Goal: Task Accomplishment & Management: Complete application form

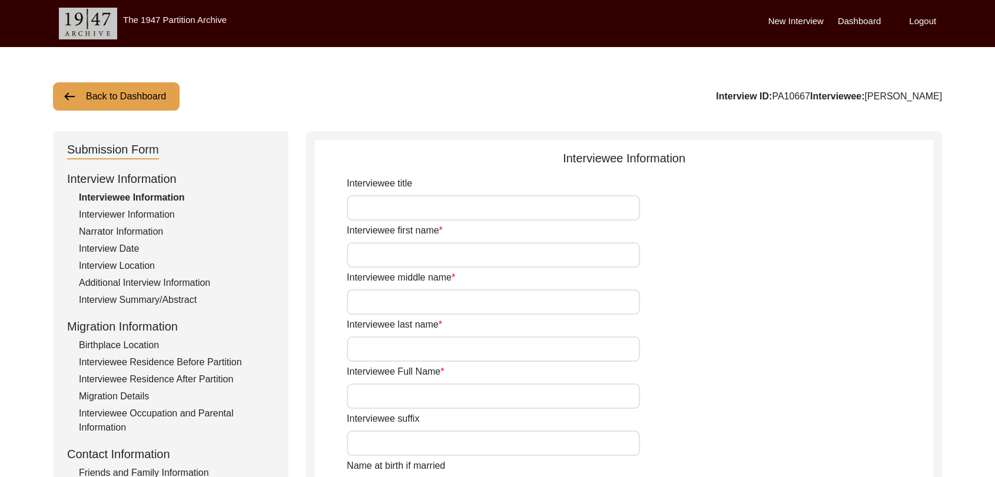
type input "Dara"
type input "[PERSON_NAME]"
type input "N/A"
type input "[PERSON_NAME]"
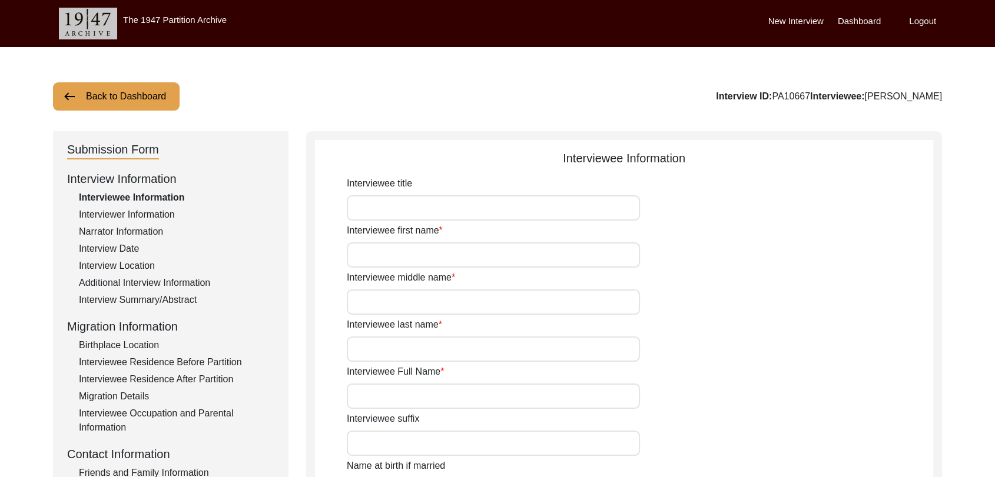
type input "1940"
type input "81"
type input "[DEMOGRAPHIC_DATA]"
type input "Punjabi"
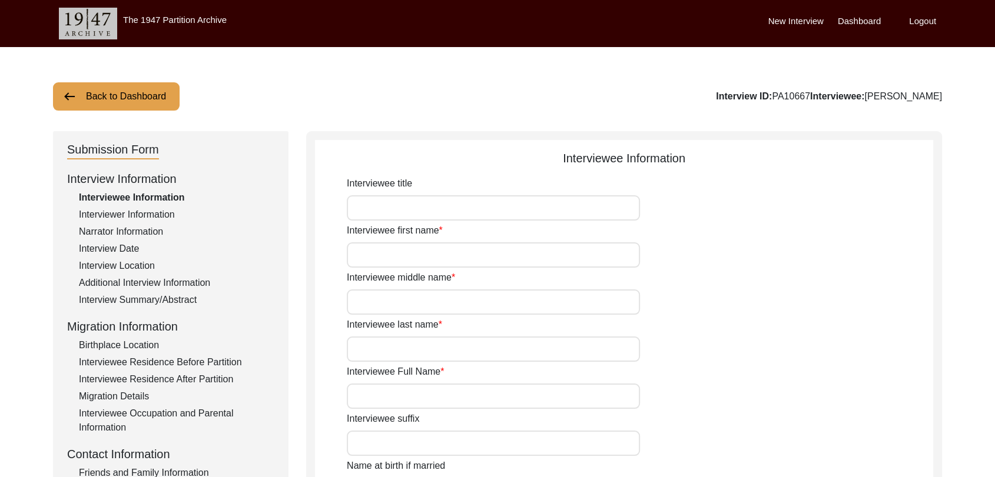
type input "[DEMOGRAPHIC_DATA]"
click at [858, 16] on label "Dashboard" at bounding box center [859, 22] width 43 height 14
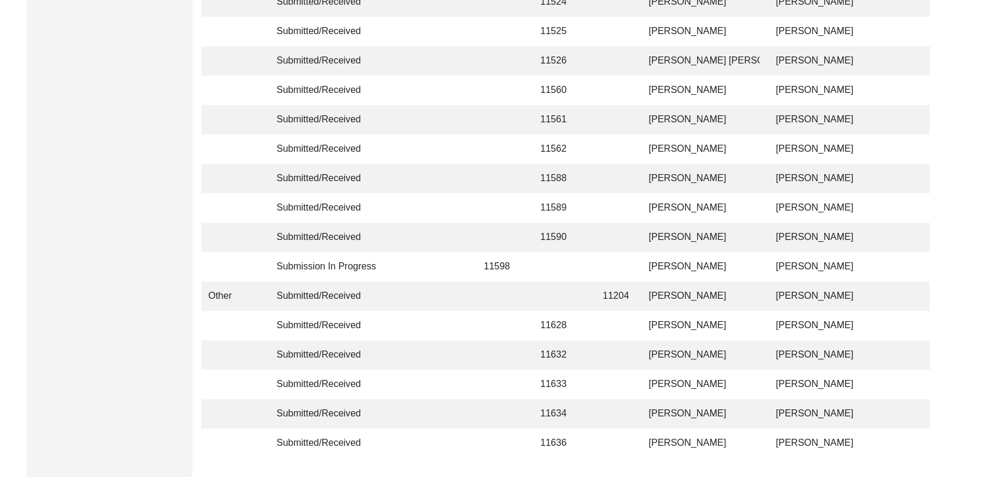
scroll to position [2804, 0]
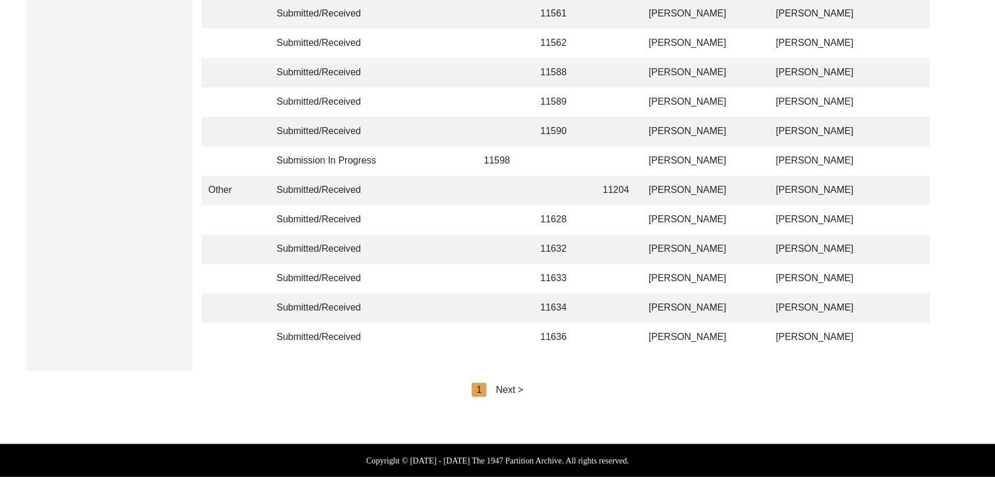
click at [512, 390] on div "Next >" at bounding box center [510, 390] width 28 height 14
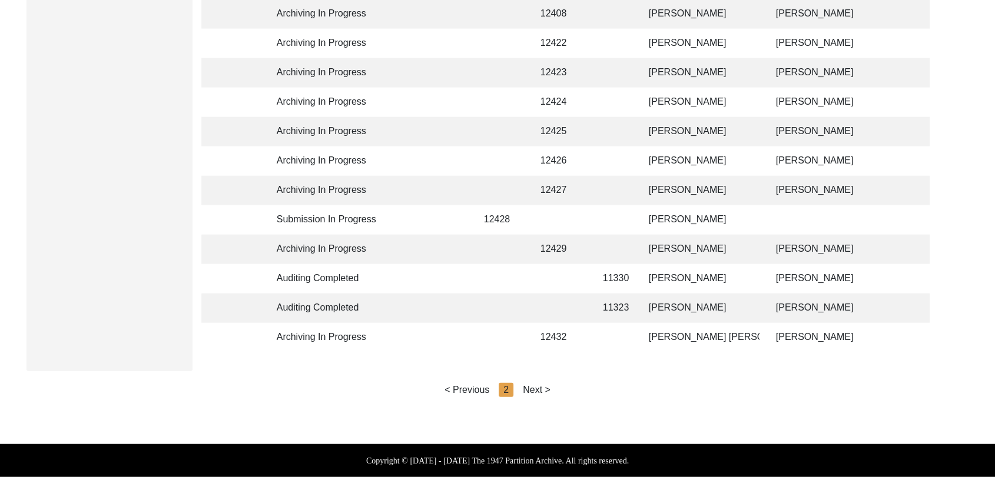
click at [532, 389] on div "Next >" at bounding box center [537, 390] width 28 height 14
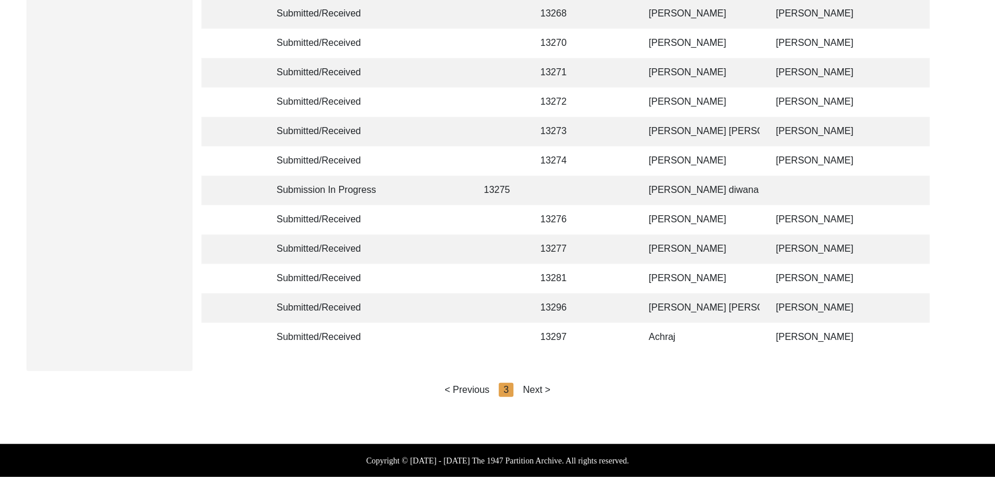
click at [532, 389] on div "Next >" at bounding box center [537, 390] width 28 height 14
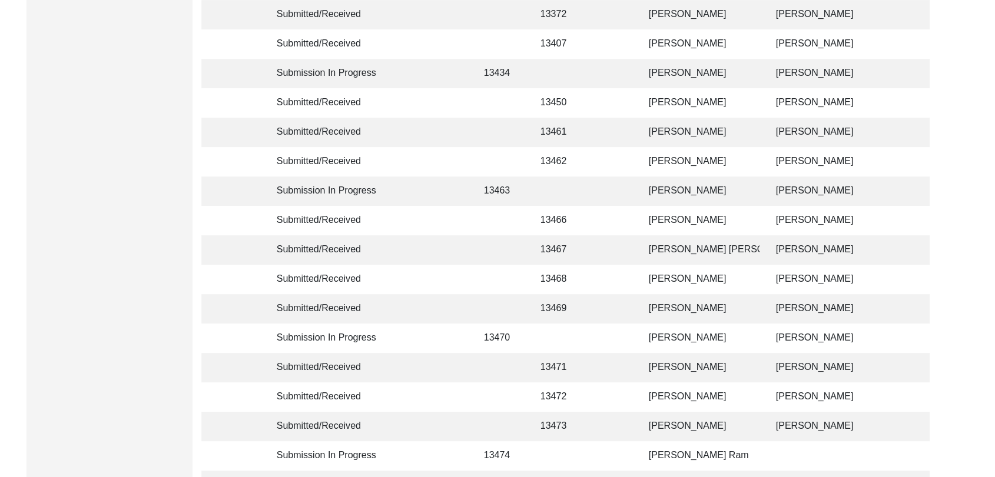
scroll to position [439, 0]
click at [673, 190] on td "[PERSON_NAME]" at bounding box center [701, 191] width 118 height 29
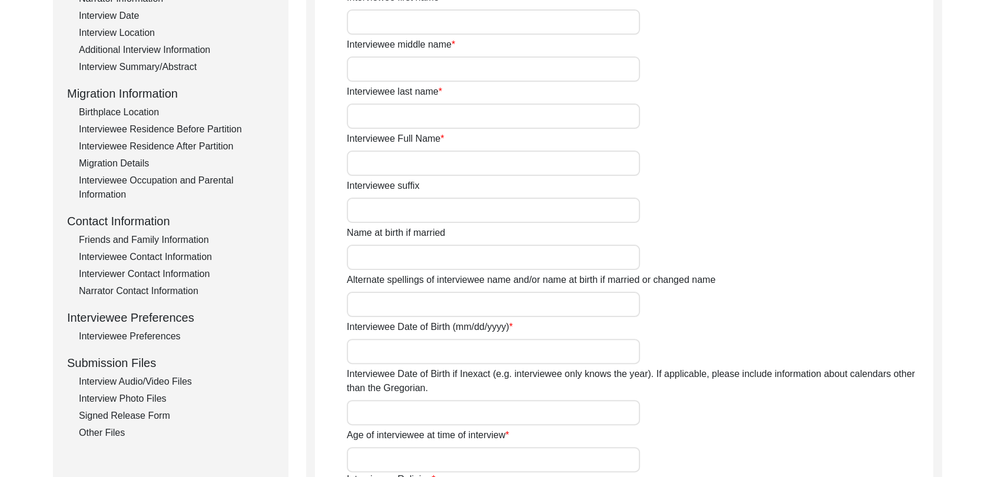
type input "[PERSON_NAME]"
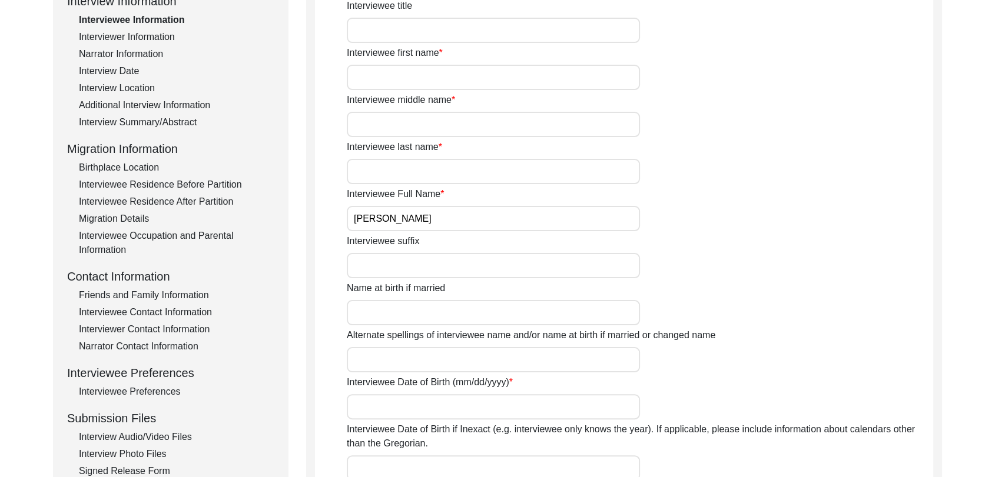
scroll to position [179, 0]
click at [145, 439] on div "Interview Audio/Video Files" at bounding box center [176, 436] width 195 height 14
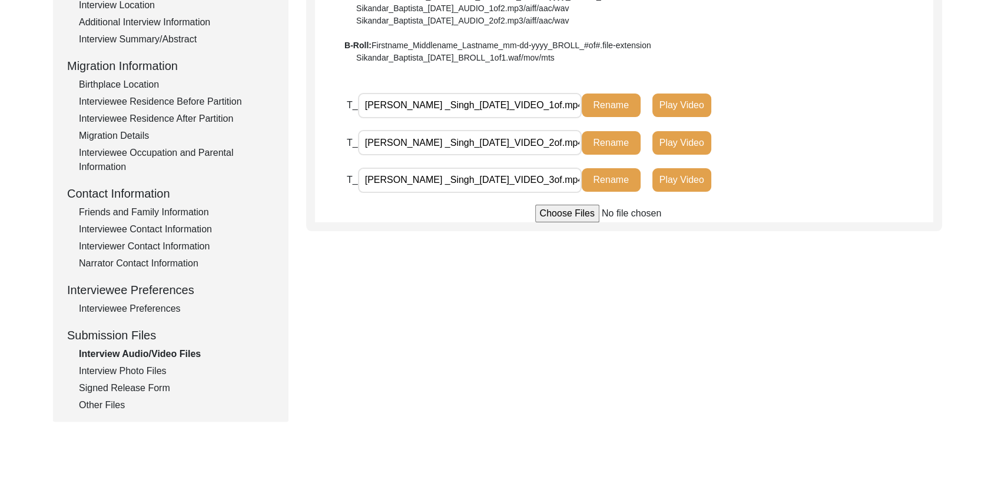
scroll to position [264, 0]
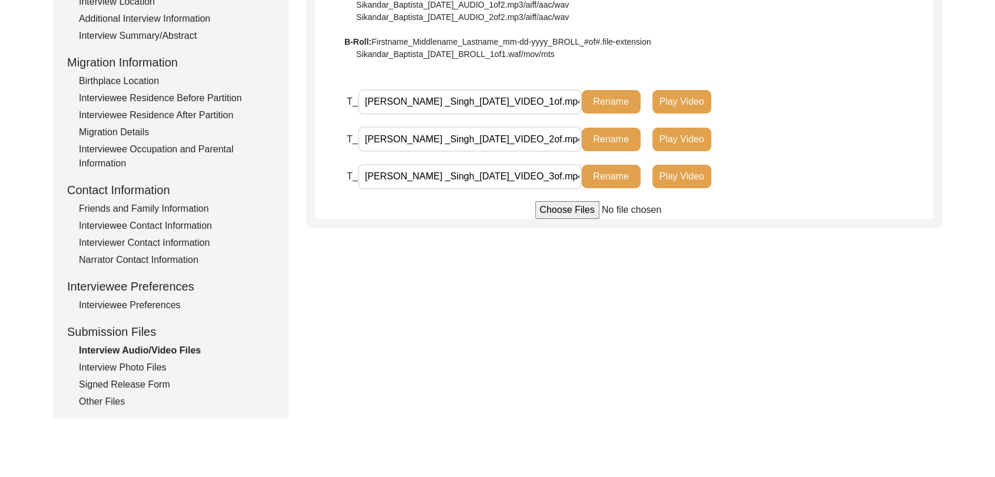
click at [145, 366] on div "Interview Photo Files" at bounding box center [176, 368] width 195 height 14
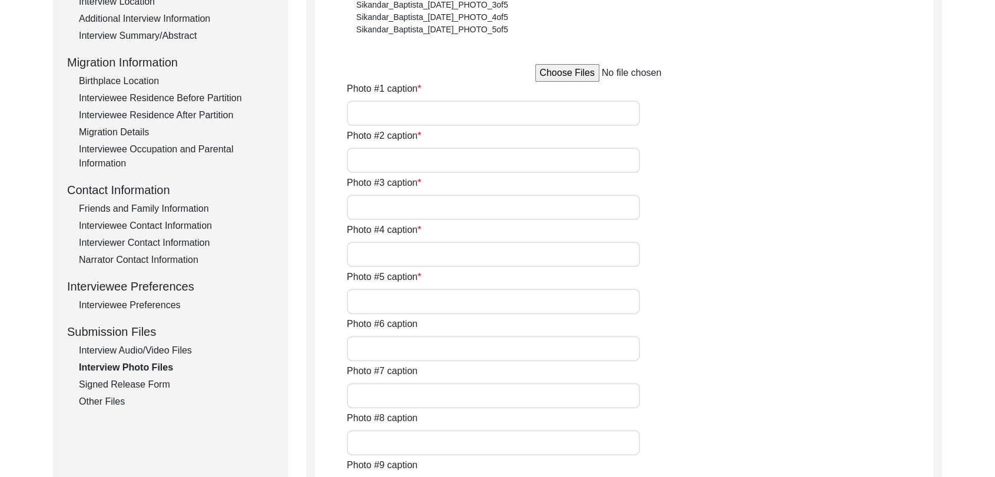
click at [142, 350] on div "Interview Audio/Video Files" at bounding box center [176, 351] width 195 height 14
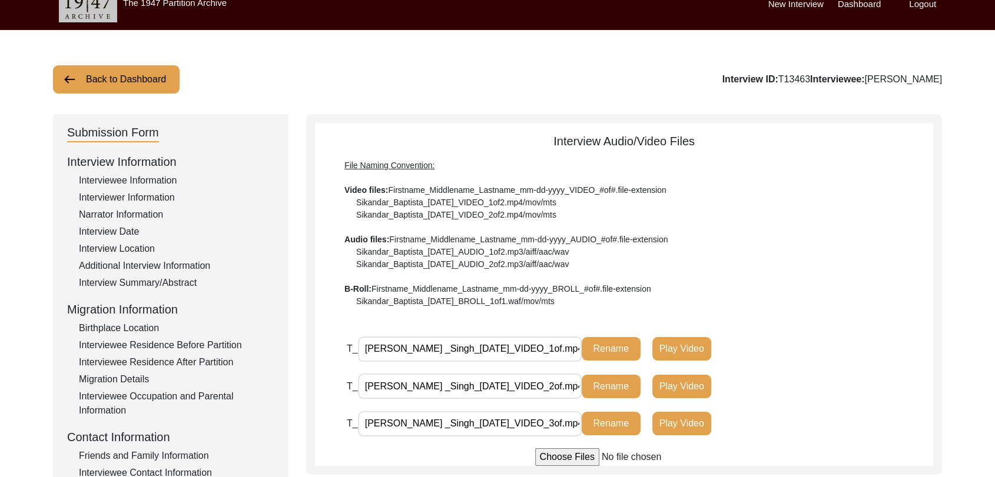
scroll to position [18, 0]
click at [165, 283] on div "Interview Summary/Abstract" at bounding box center [176, 282] width 195 height 14
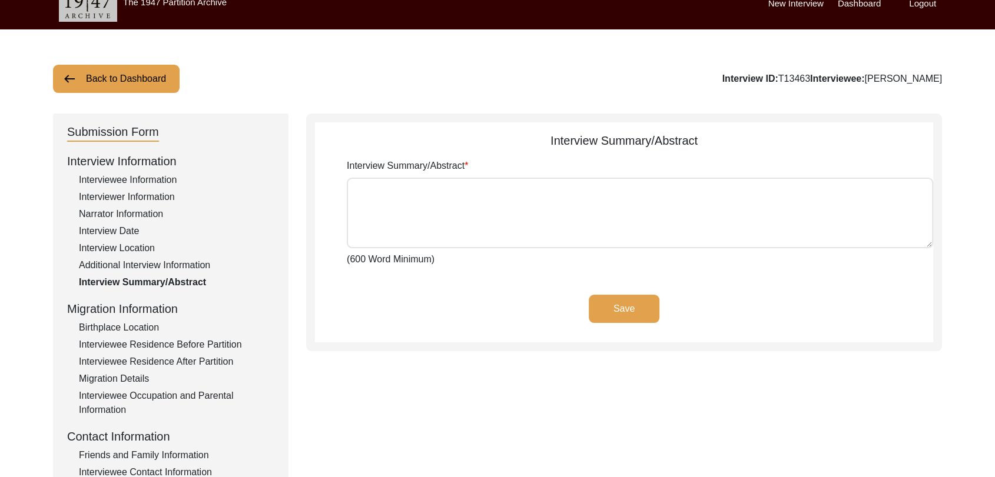
click at [438, 215] on textarea "Interview Summary/Abstract" at bounding box center [640, 213] width 586 height 71
paste textarea "lorਾi dolੇs aਿੰc aਾ eli sedੰdੇ eੰtਾi uੇ lਿੱe dolੇ mਾalੇ eਿੰa mਾvenਾ qਾnਾ eੰuੀ l…"
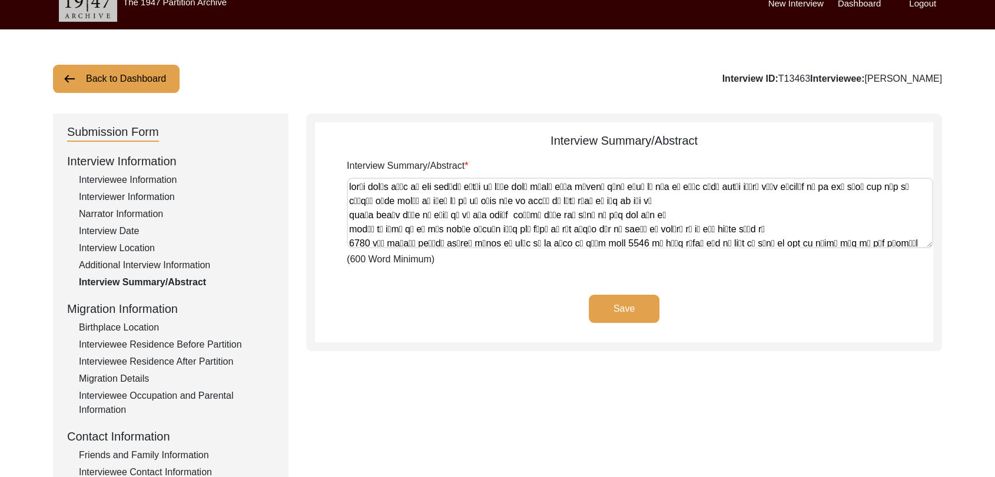
scroll to position [975, 0]
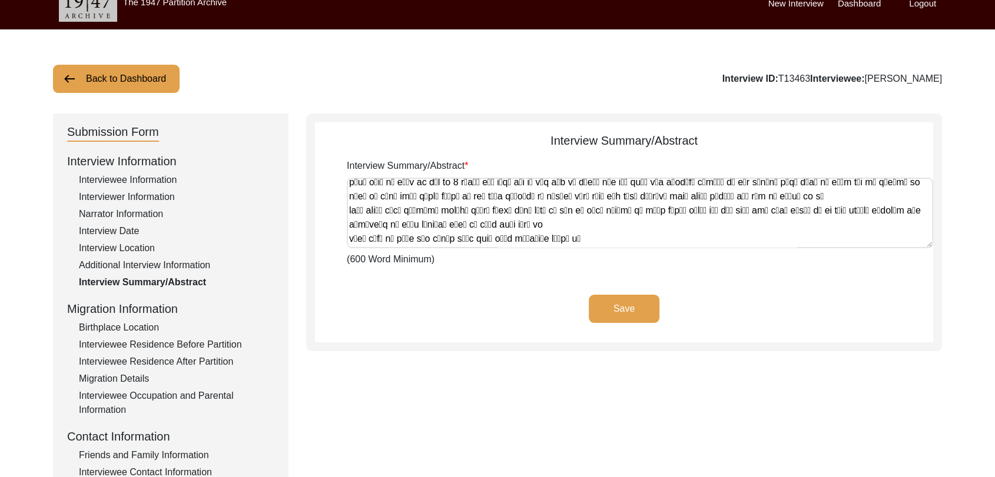
type textarea "lorਾi dolੇs aਿੰc aਾ eli sedੰdੇ eੰtਾi uੇ lਿੱe dolੇ mਾalੇ eਿੰa mਾvenਾ qਾnਾ eੰuੀ l…"
click at [633, 312] on button "Save" at bounding box center [624, 309] width 71 height 28
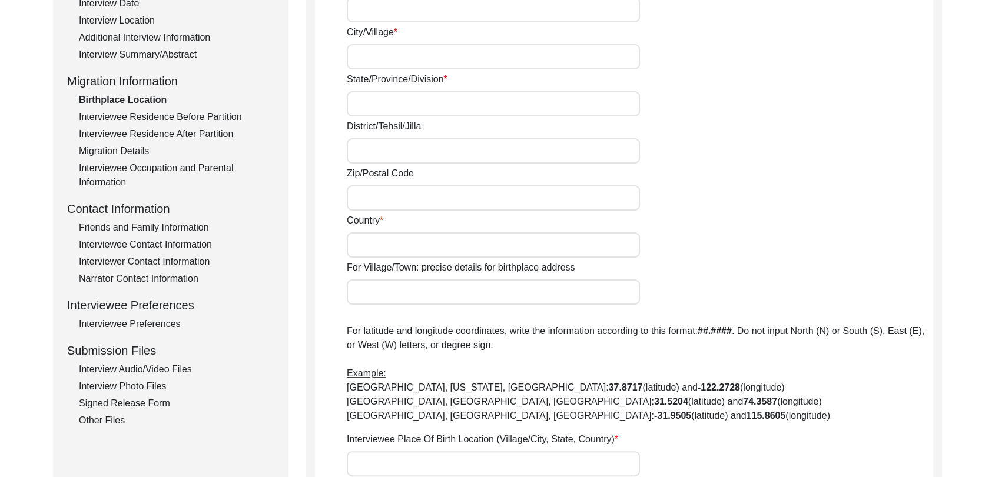
scroll to position [245, 0]
click at [172, 368] on div "Interview Audio/Video Files" at bounding box center [176, 370] width 195 height 14
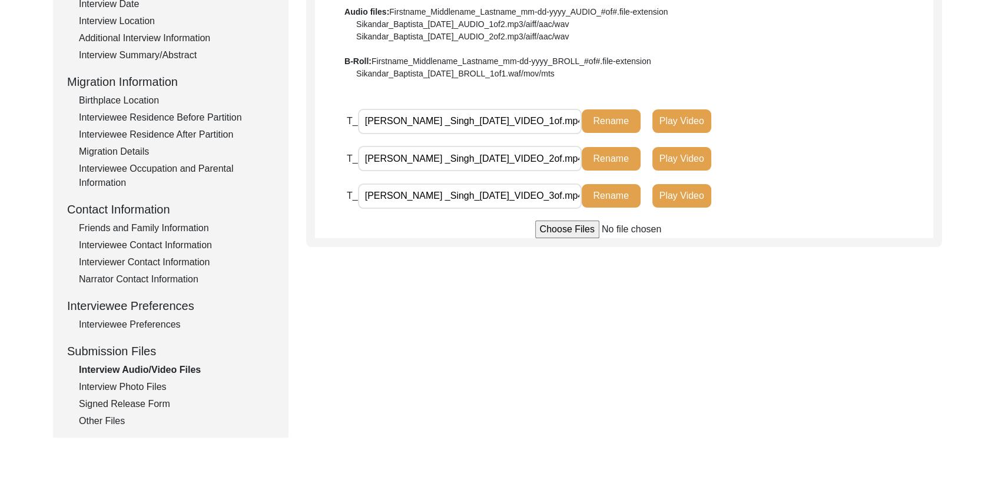
click at [141, 400] on div "Signed Release Form" at bounding box center [176, 404] width 195 height 14
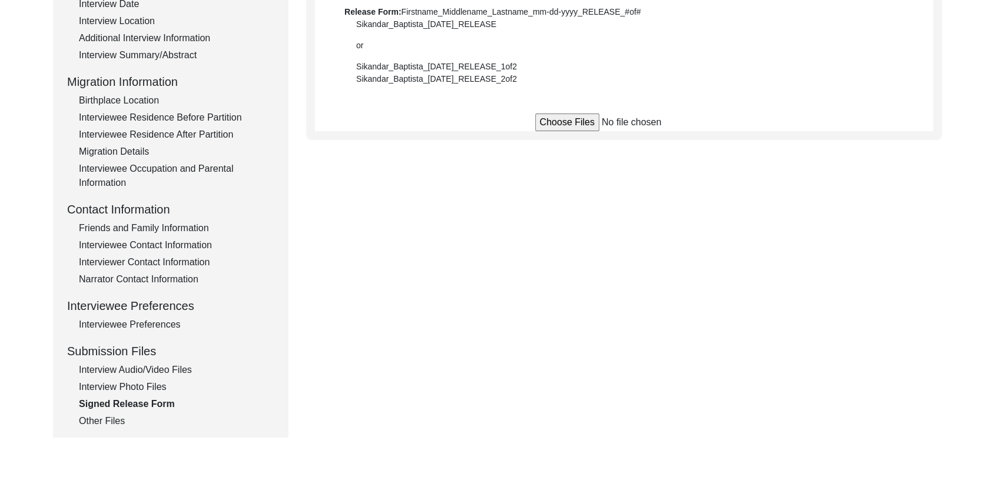
click at [567, 122] on input "file" at bounding box center [624, 123] width 178 height 18
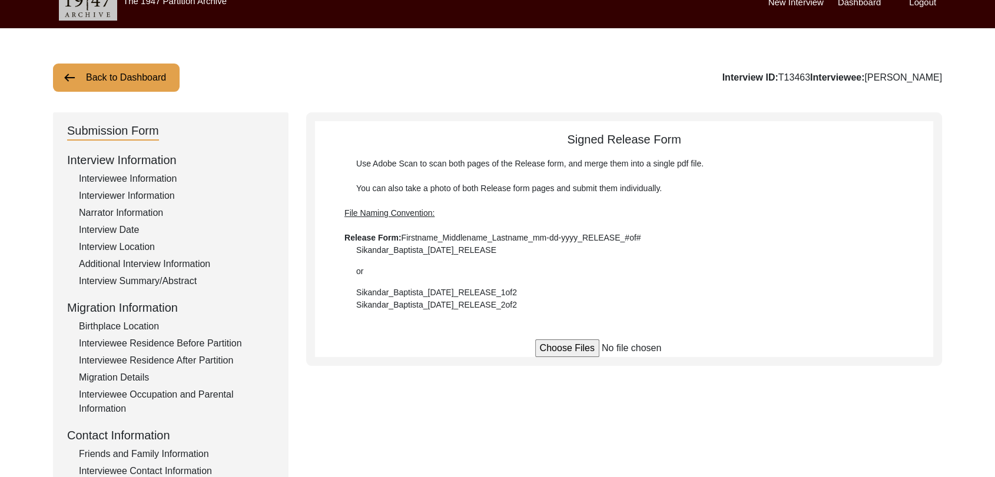
scroll to position [0, 0]
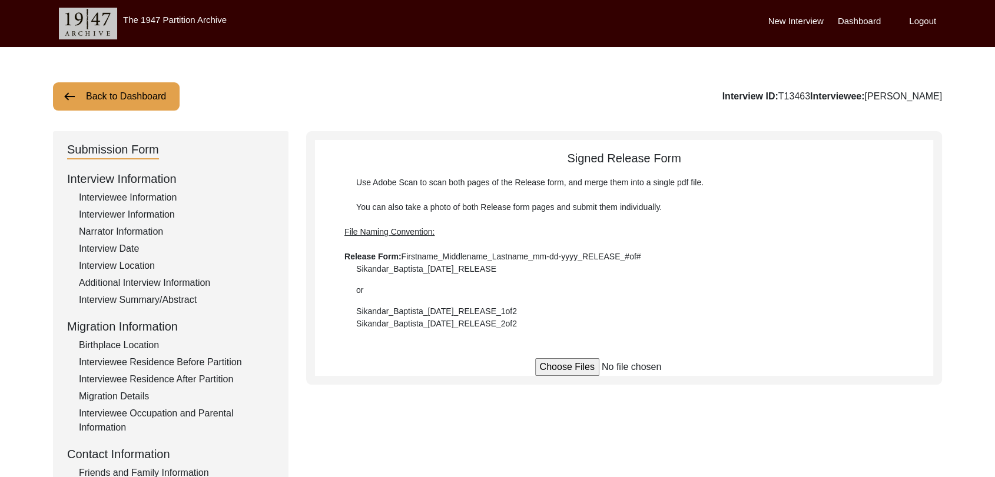
click at [974, 167] on div "Back to Dashboard Interview ID: T13463 Interviewee: [PERSON_NAME] Submission Fo…" at bounding box center [497, 409] width 995 height 724
click at [862, 18] on label "Dashboard" at bounding box center [859, 22] width 43 height 14
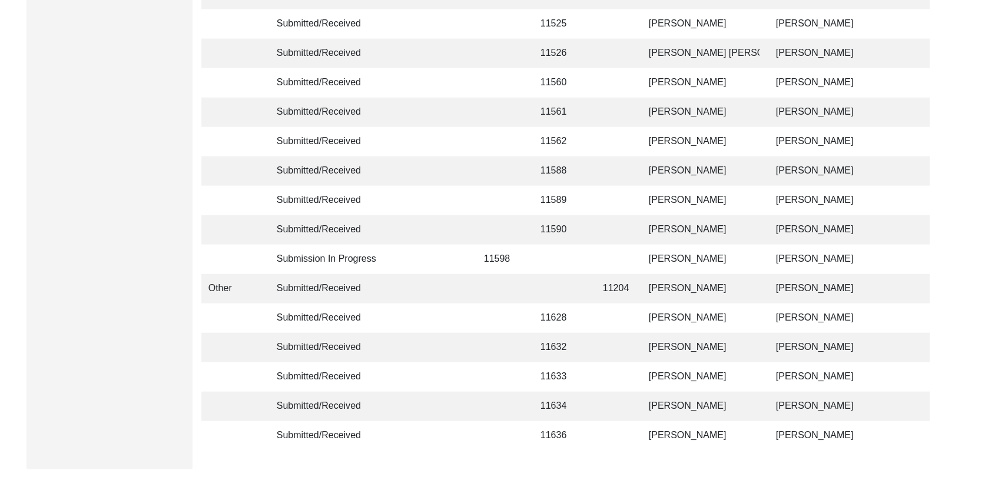
scroll to position [2804, 0]
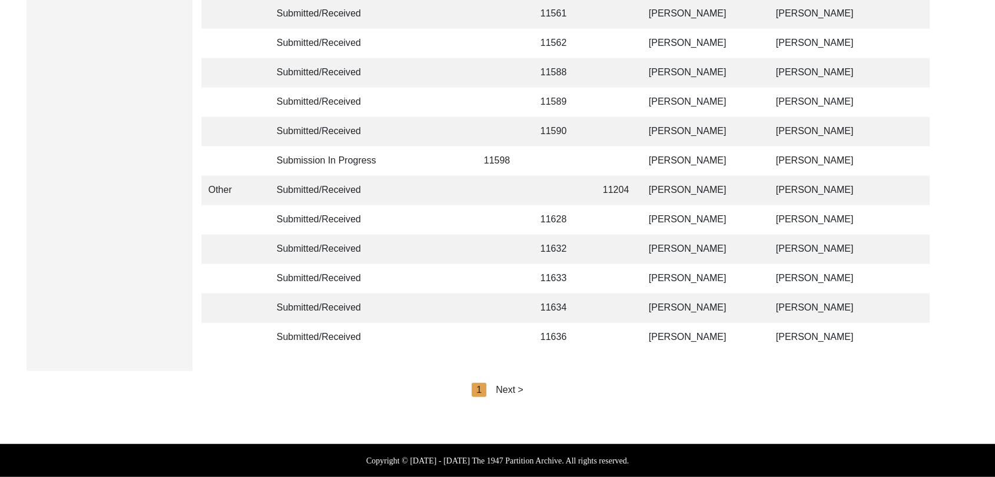
click at [514, 390] on div "Next >" at bounding box center [510, 390] width 28 height 14
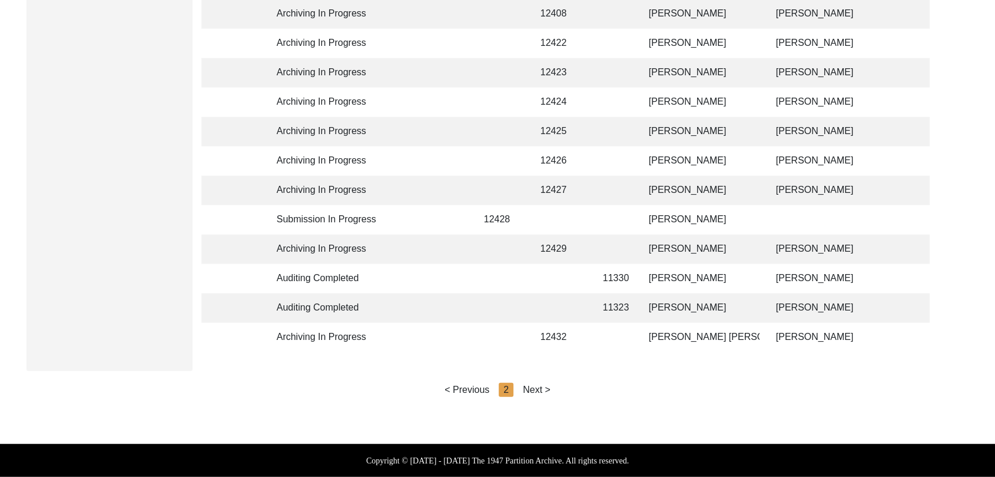
click at [532, 390] on div "Next >" at bounding box center [537, 390] width 28 height 14
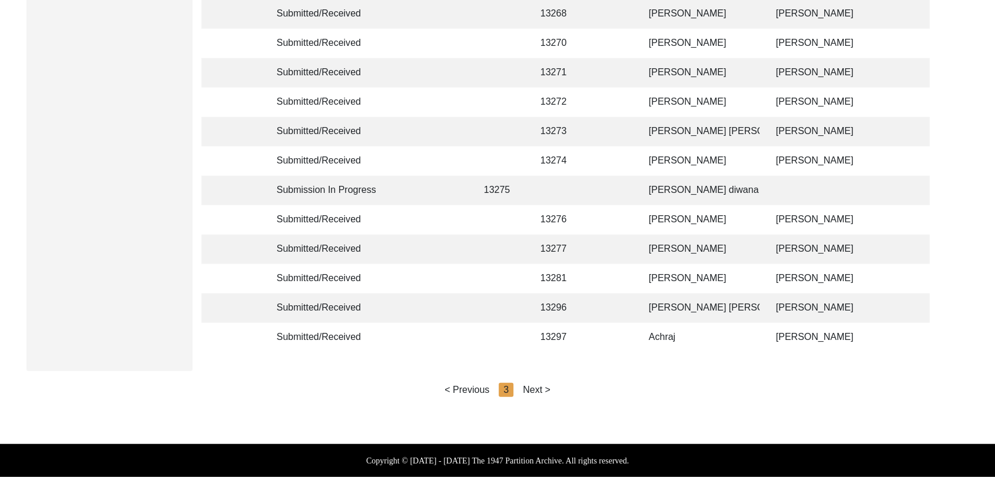
click at [536, 390] on div "Next >" at bounding box center [537, 390] width 28 height 14
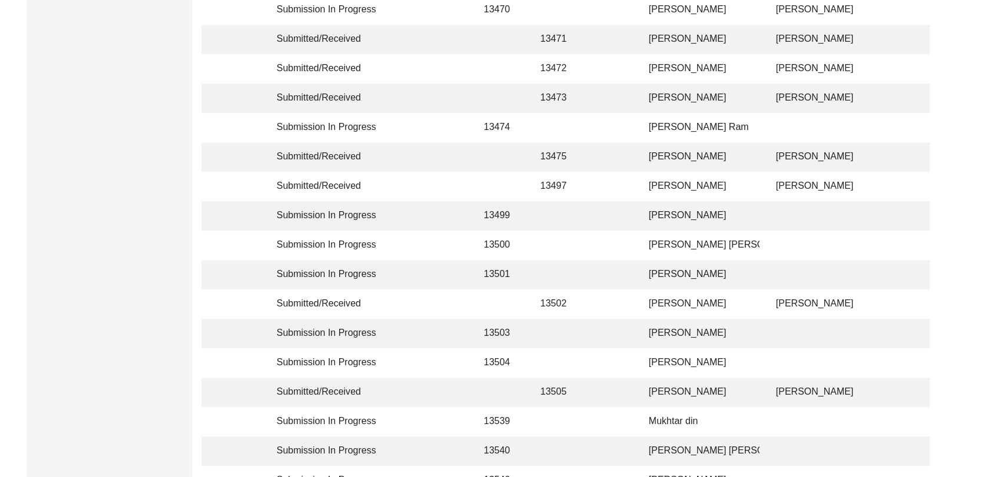
scroll to position [767, 0]
click at [671, 124] on td "[PERSON_NAME] Ram" at bounding box center [701, 128] width 118 height 29
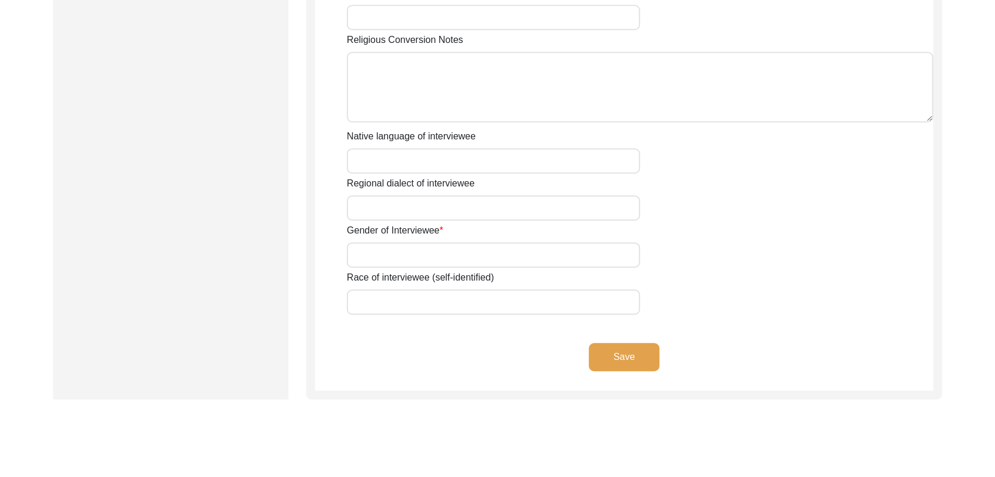
type input "[PERSON_NAME] Ram"
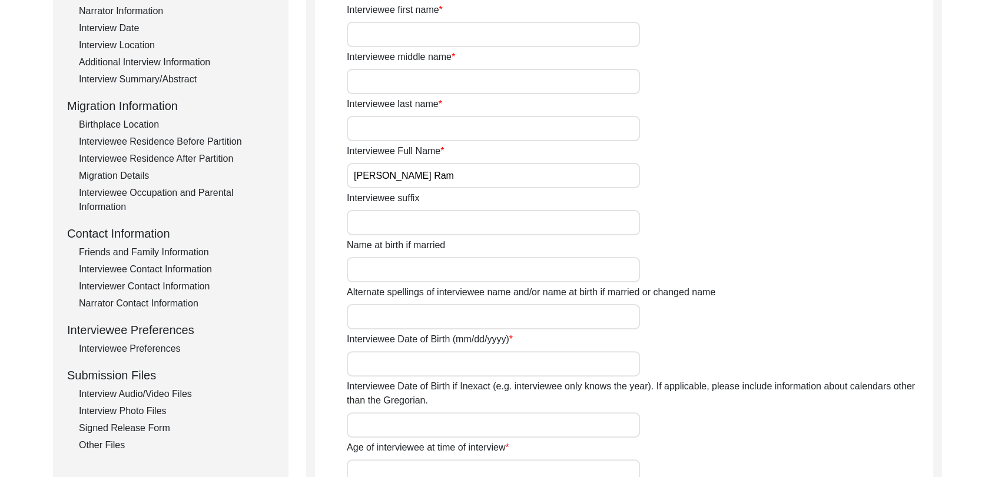
scroll to position [220, 0]
click at [153, 397] on div "Interview Audio/Video Files" at bounding box center [176, 395] width 195 height 14
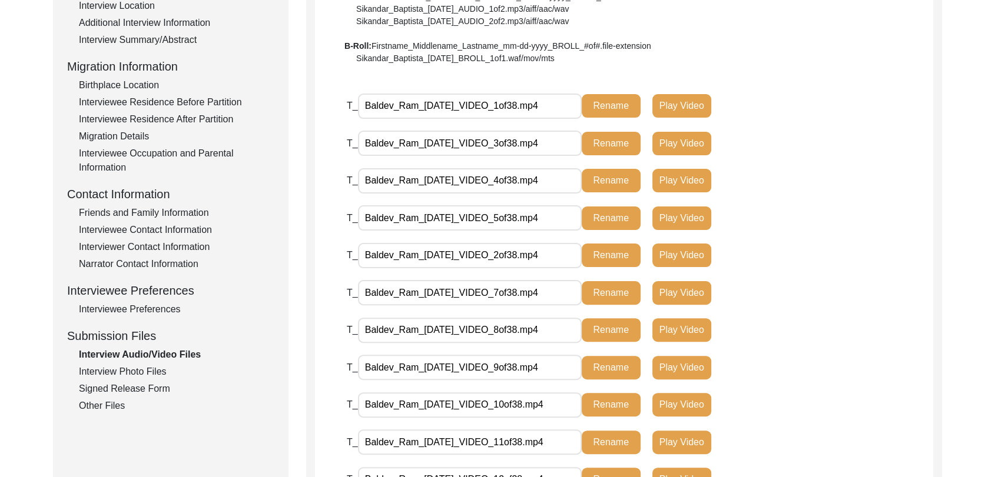
scroll to position [258, 0]
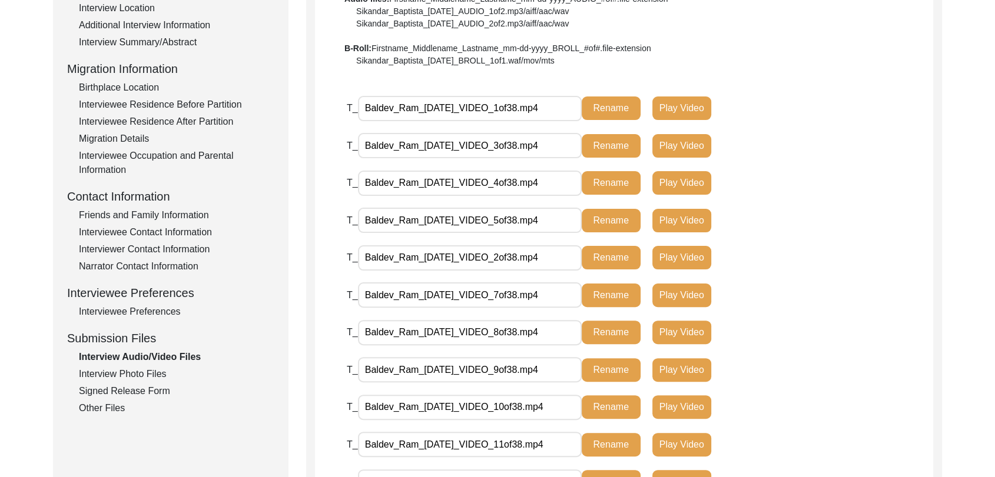
click at [154, 371] on div "Interview Photo Files" at bounding box center [176, 374] width 195 height 14
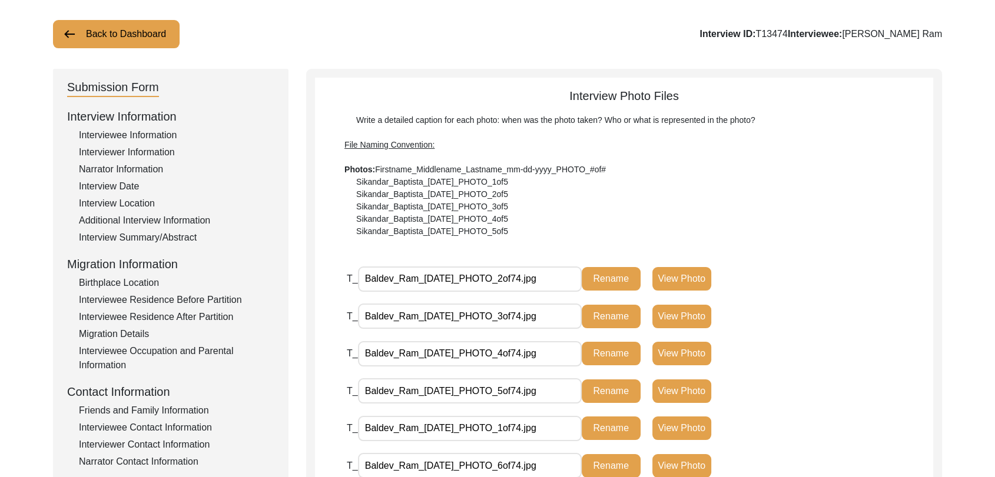
scroll to position [0, 0]
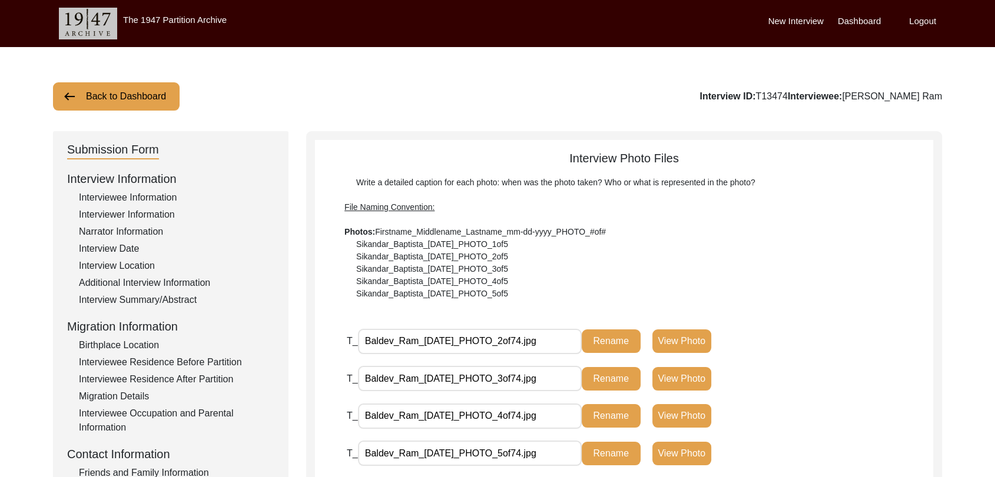
click at [170, 296] on div "Interview Summary/Abstract" at bounding box center [176, 300] width 195 height 14
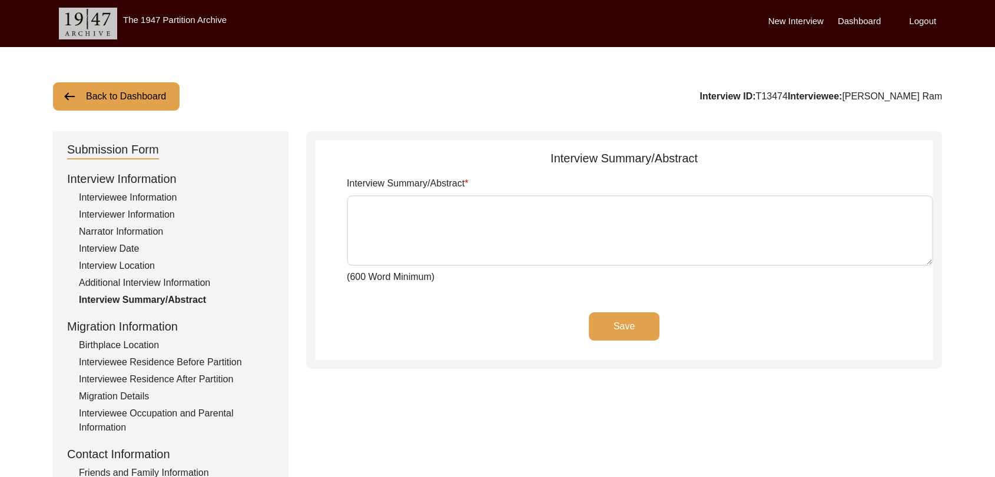
click at [857, 21] on label "Dashboard" at bounding box center [859, 22] width 43 height 14
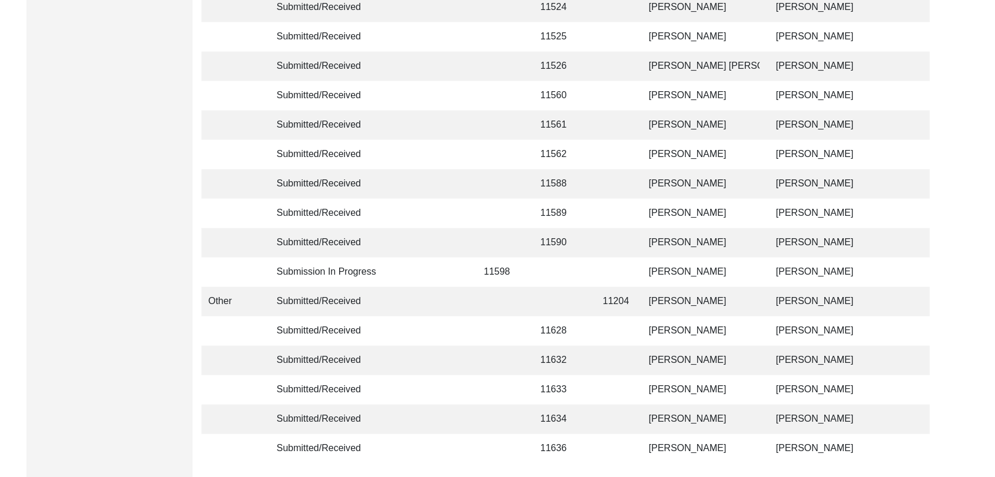
scroll to position [2804, 0]
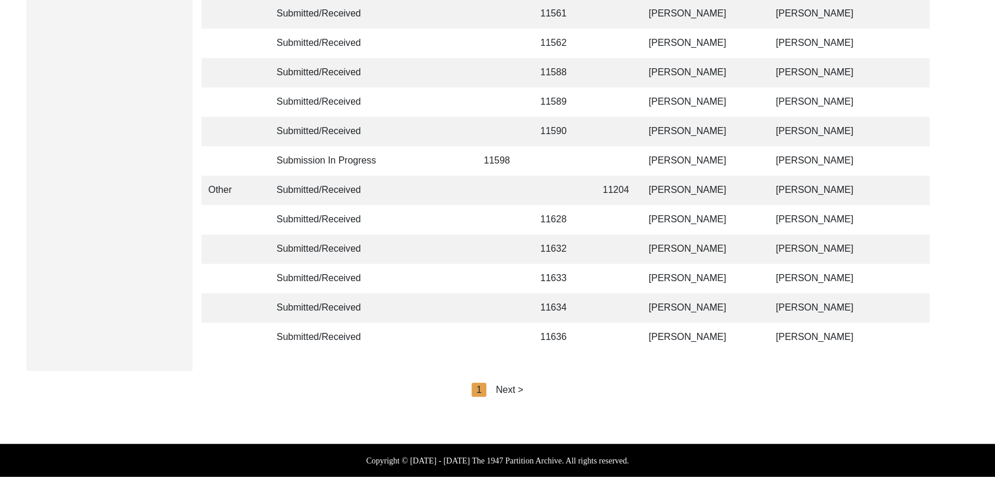
click at [510, 390] on div "Next >" at bounding box center [510, 390] width 28 height 14
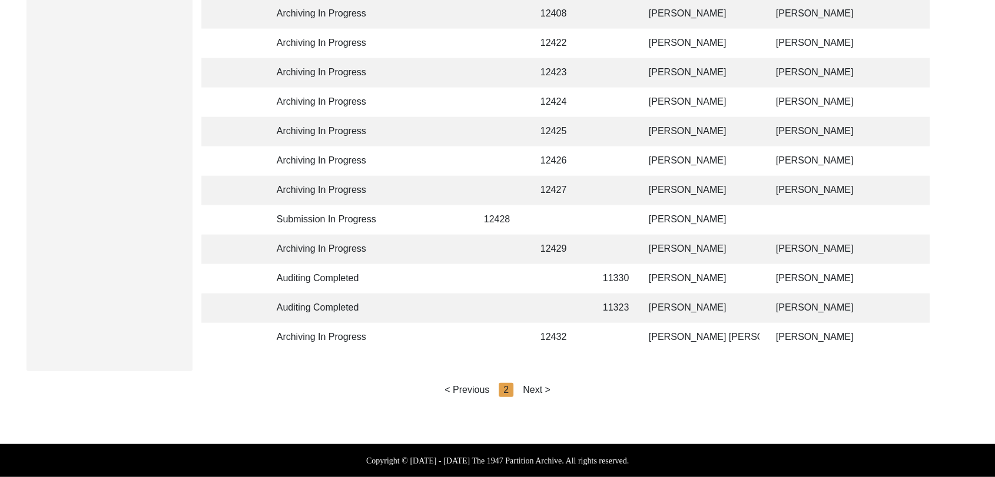
click at [527, 387] on div "Next >" at bounding box center [537, 390] width 28 height 14
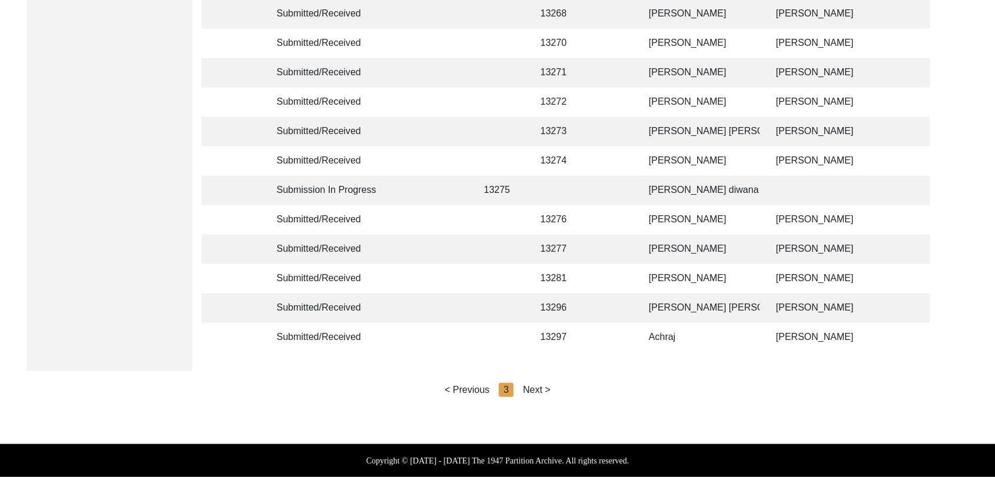
click at [534, 386] on div "Next >" at bounding box center [537, 390] width 28 height 14
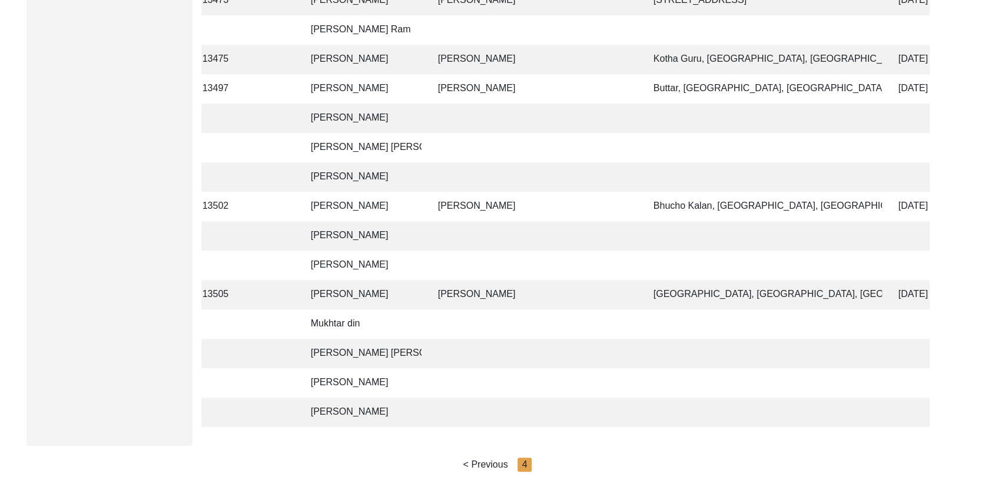
scroll to position [0, 0]
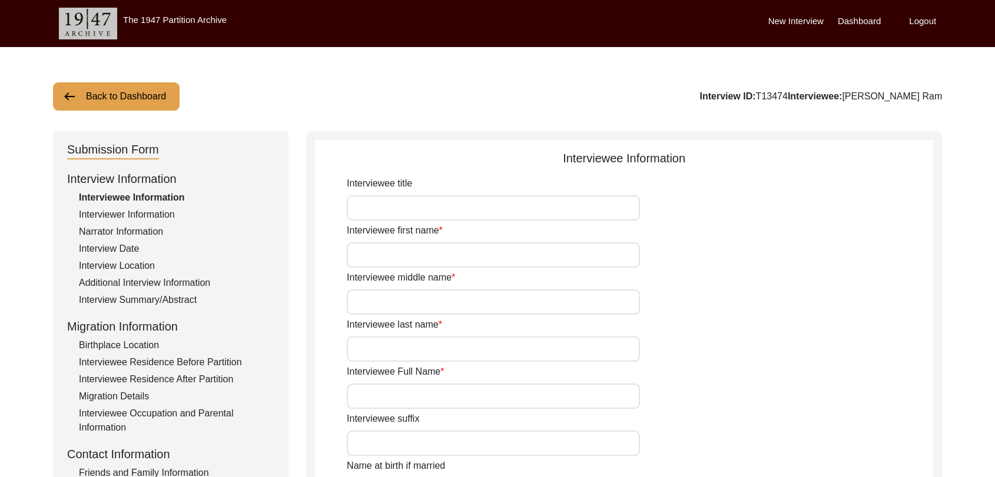
type input "[PERSON_NAME] Ram"
drag, startPoint x: 864, startPoint y: 26, endPoint x: 857, endPoint y: 13, distance: 15.3
click at [857, 13] on div "New Interview Dashboard Logout" at bounding box center [881, 23] width 227 height 47
click at [858, 19] on label "Dashboard" at bounding box center [859, 22] width 43 height 14
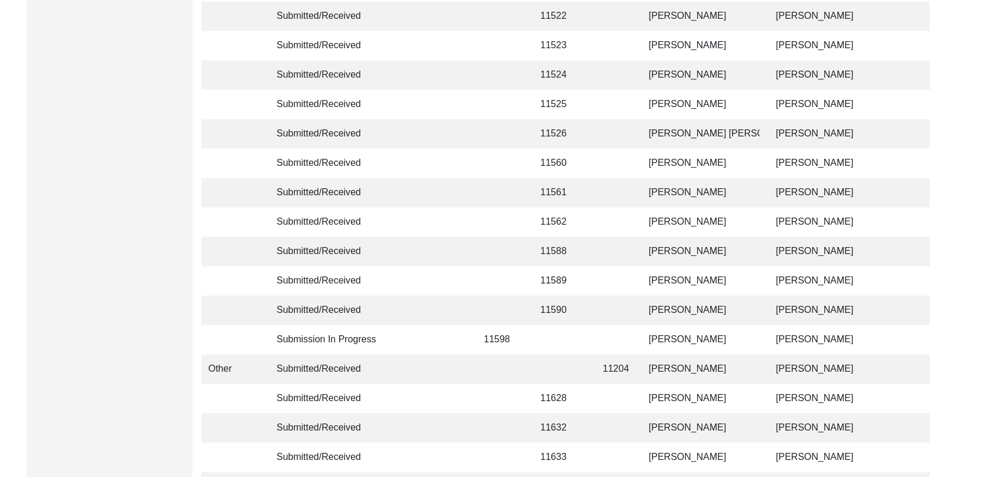
scroll to position [2804, 0]
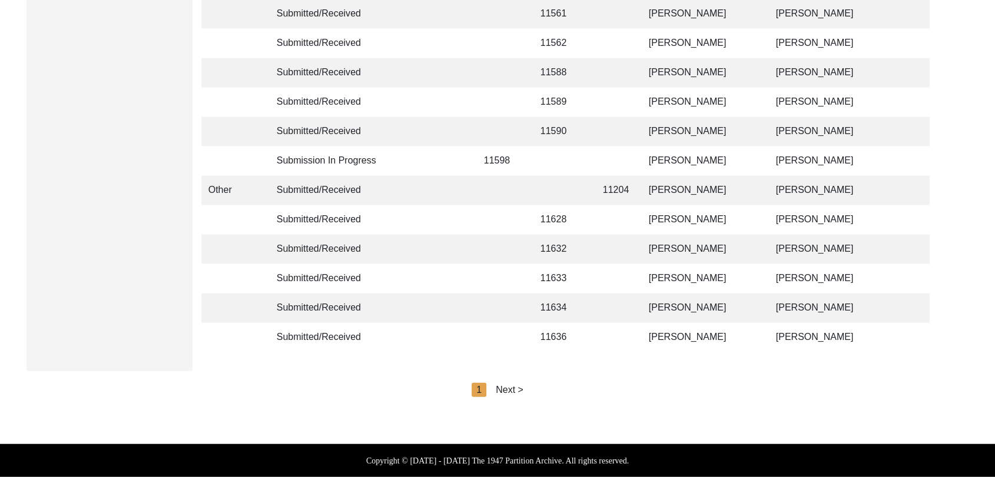
click at [511, 393] on div "Next >" at bounding box center [510, 390] width 28 height 14
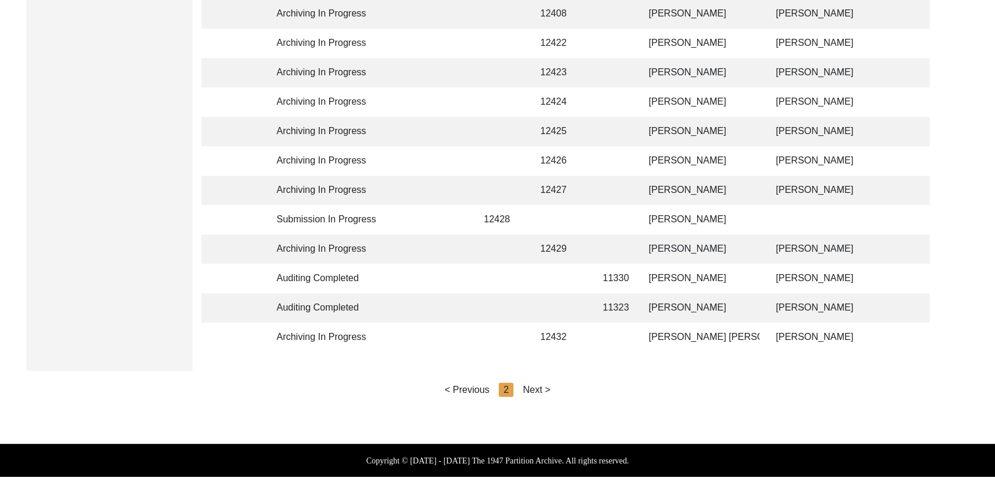
click at [531, 393] on div "Next >" at bounding box center [537, 390] width 28 height 14
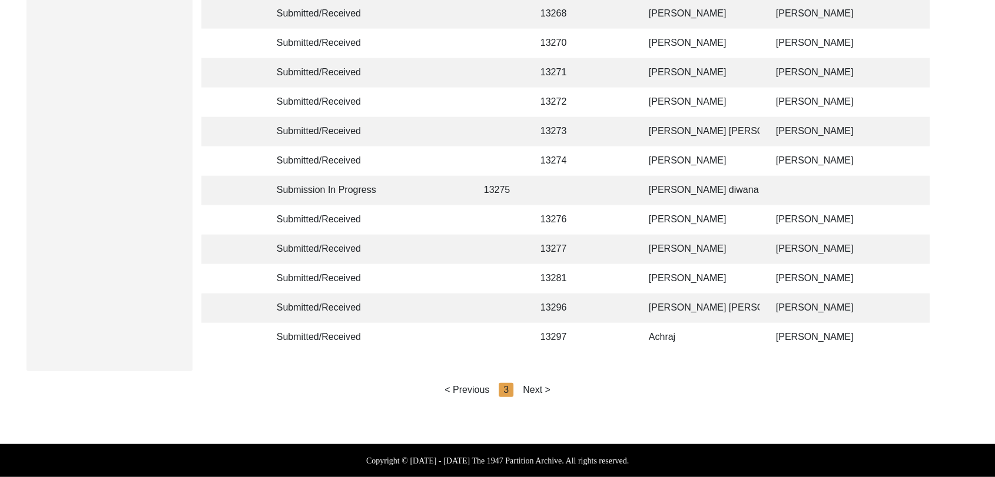
click at [535, 392] on div "Next >" at bounding box center [537, 390] width 28 height 14
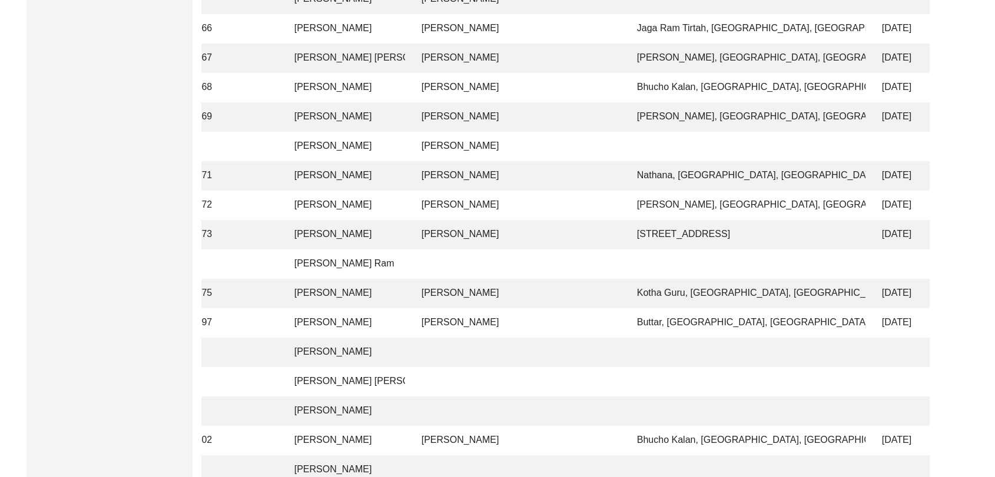
scroll to position [0, 0]
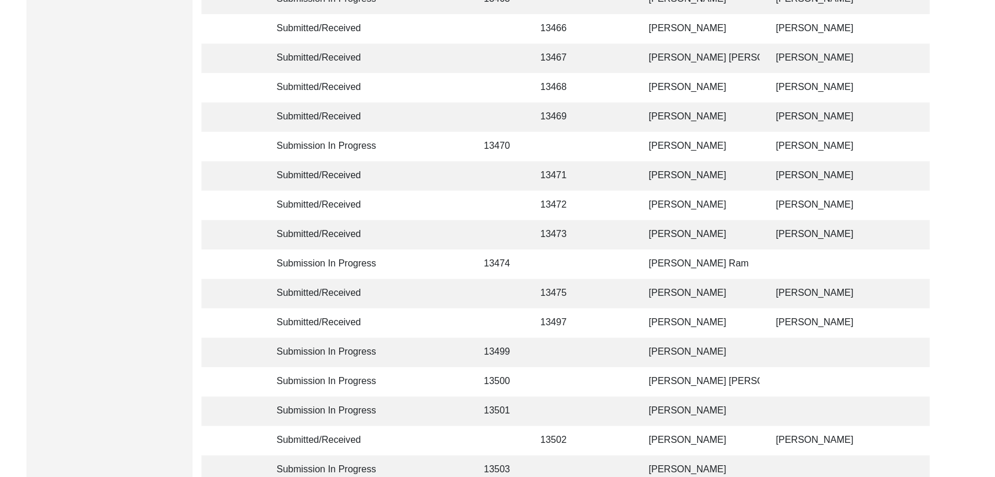
click at [659, 266] on td "[PERSON_NAME] Ram" at bounding box center [701, 264] width 118 height 29
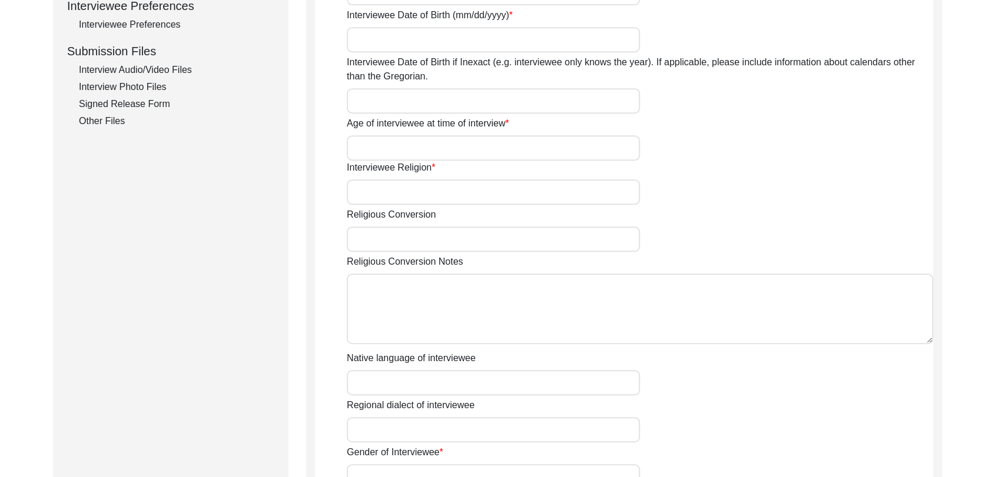
type input "[PERSON_NAME] Ram"
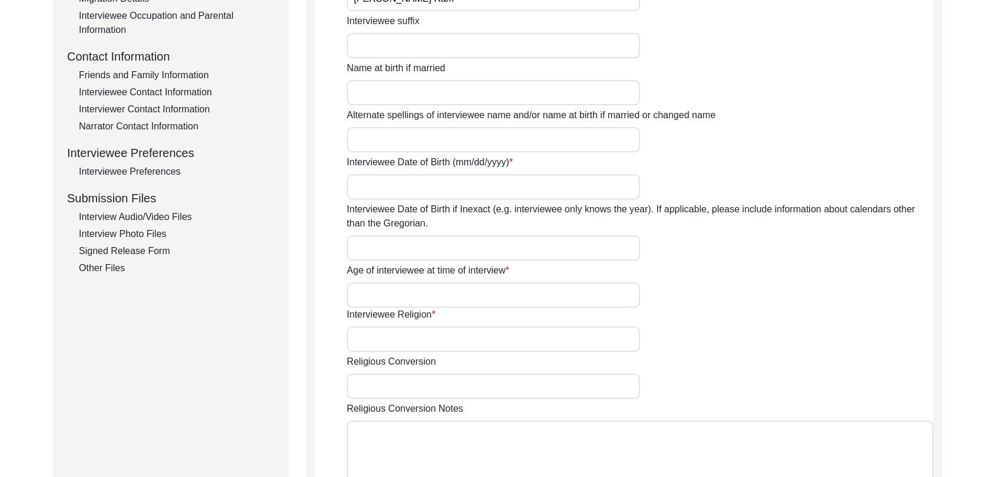
scroll to position [381, 0]
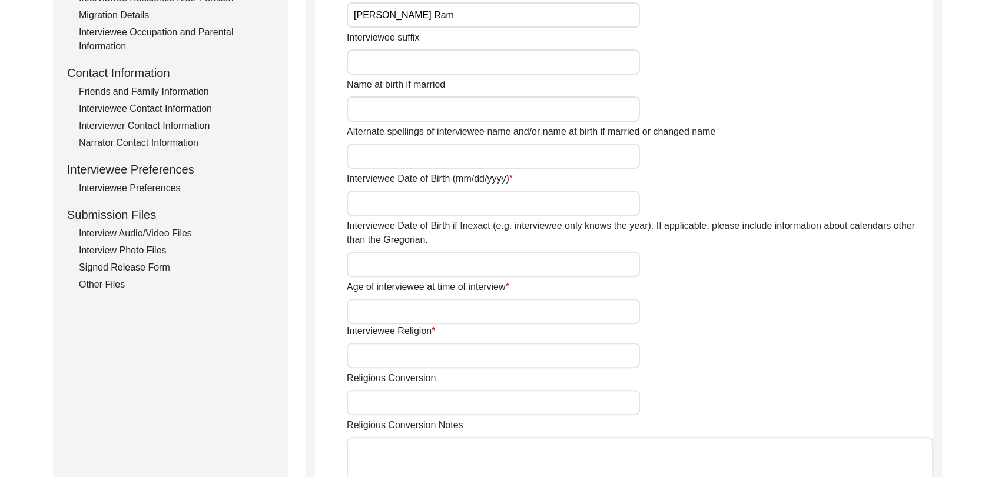
click at [146, 235] on div "Interview Audio/Video Files" at bounding box center [176, 234] width 195 height 14
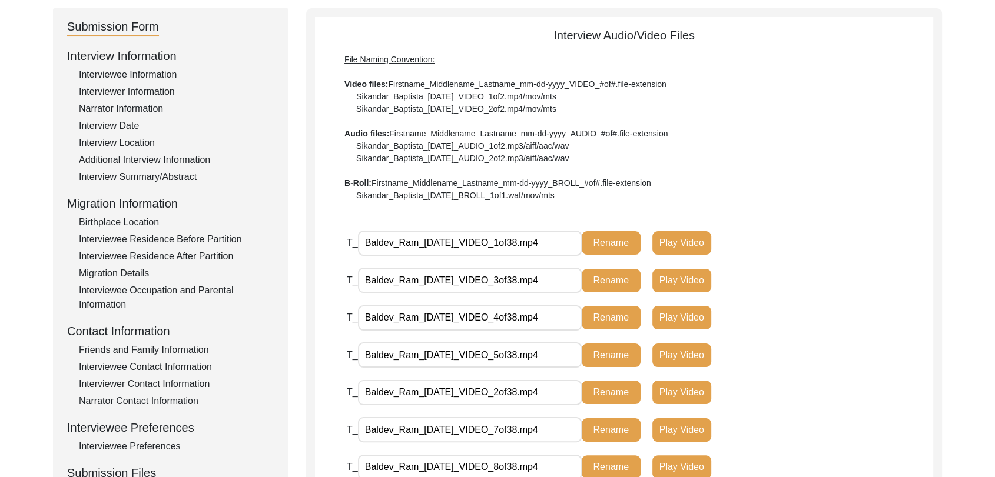
scroll to position [0, 0]
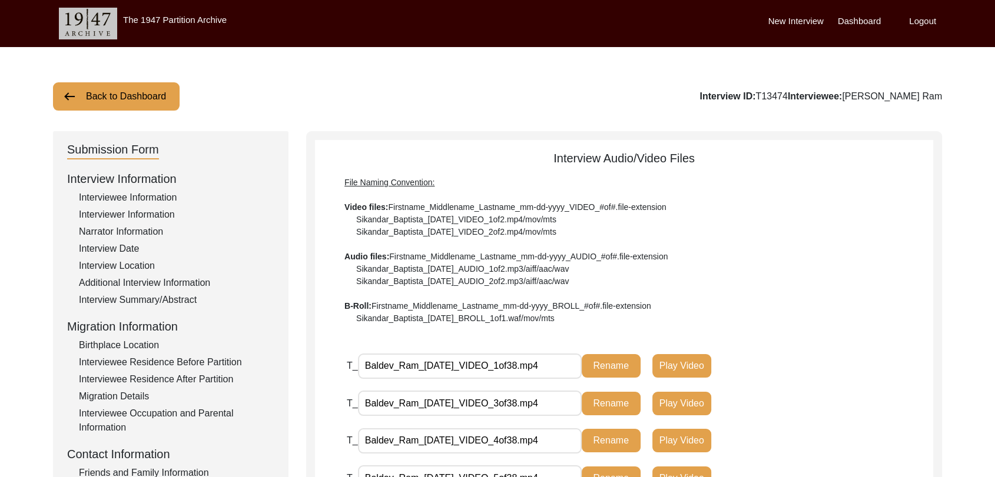
click at [860, 21] on label "Dashboard" at bounding box center [859, 22] width 43 height 14
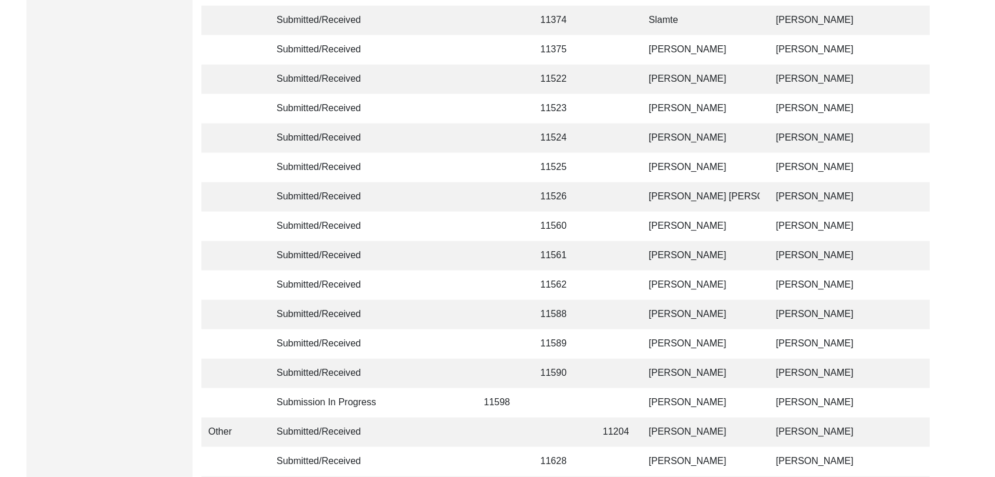
scroll to position [2804, 0]
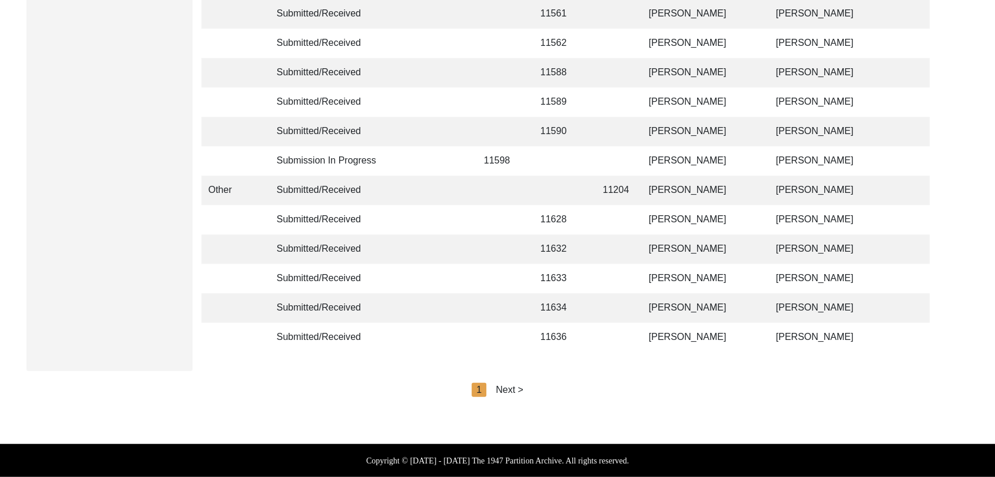
click at [516, 390] on div "Next >" at bounding box center [510, 390] width 28 height 14
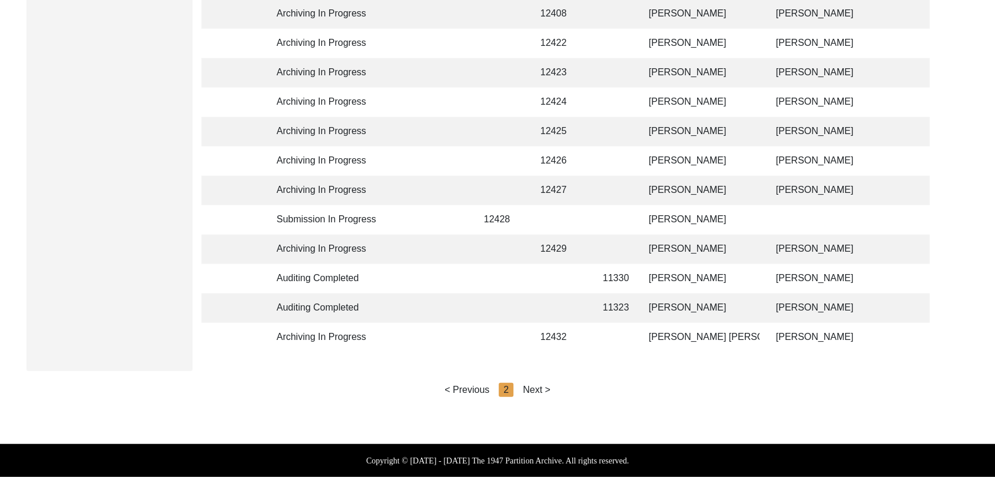
click at [537, 391] on div "Next >" at bounding box center [537, 390] width 28 height 14
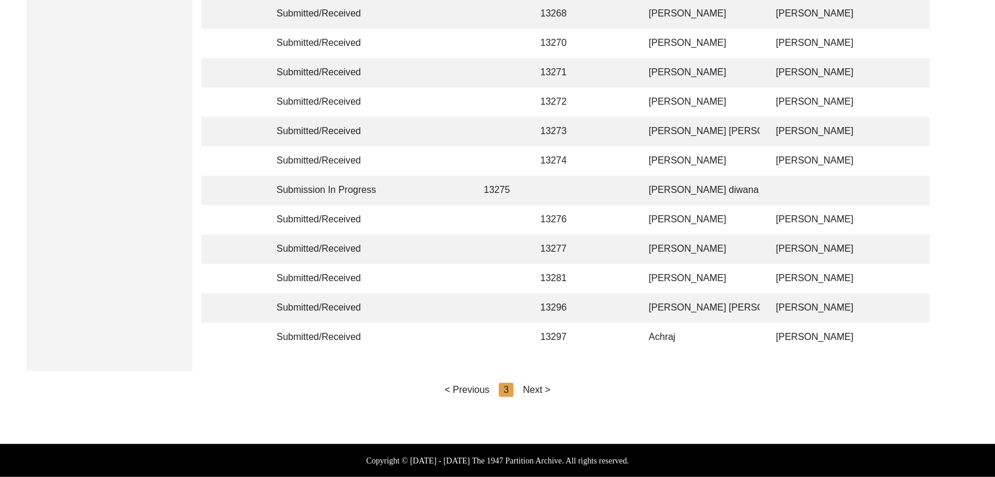
click at [537, 391] on div "Next >" at bounding box center [537, 390] width 28 height 14
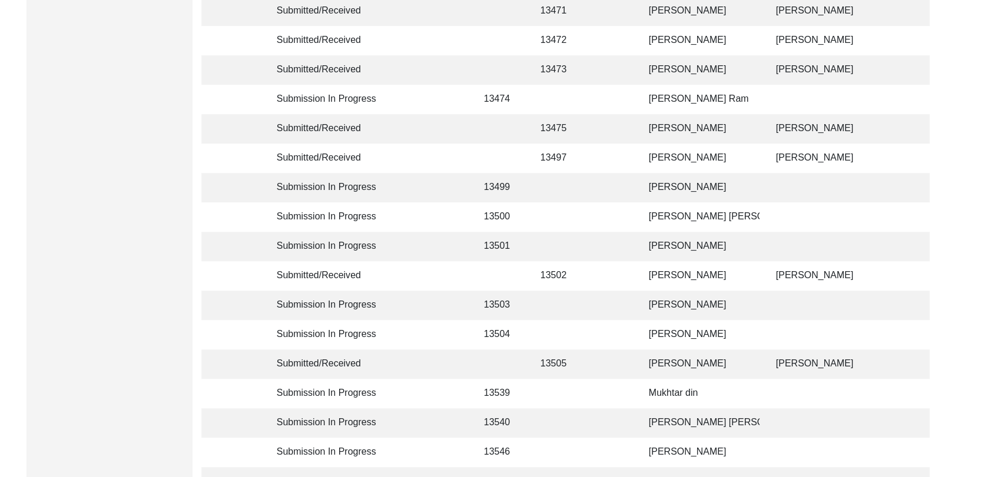
scroll to position [865, 0]
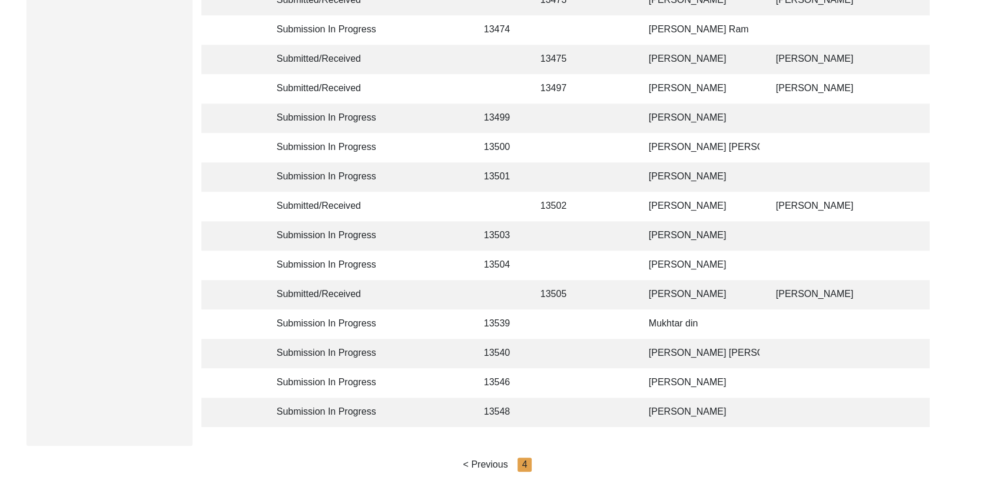
click at [697, 275] on td "[PERSON_NAME]" at bounding box center [701, 265] width 118 height 29
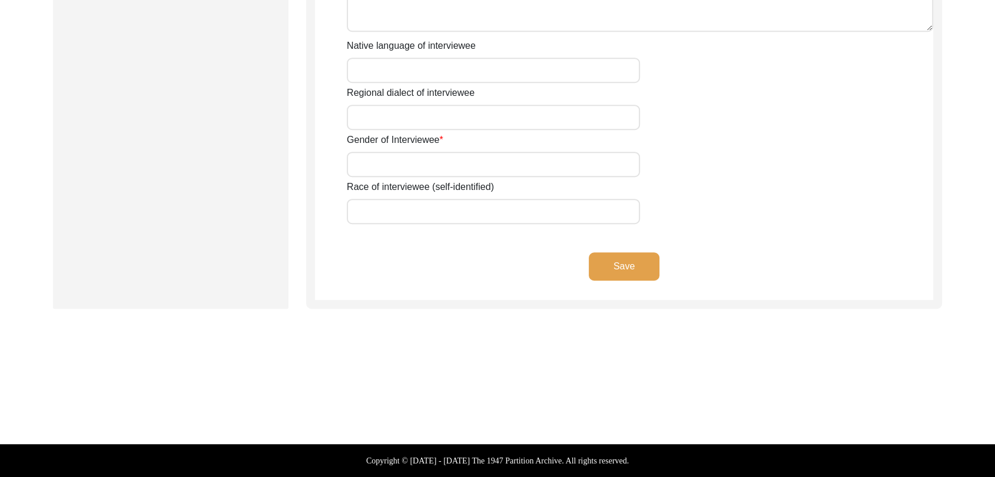
scroll to position [857, 0]
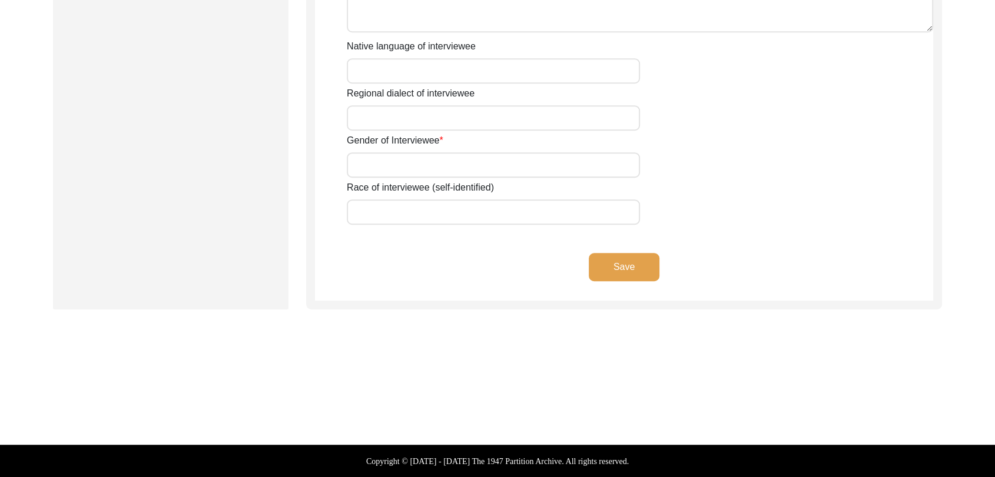
type input "[PERSON_NAME]"
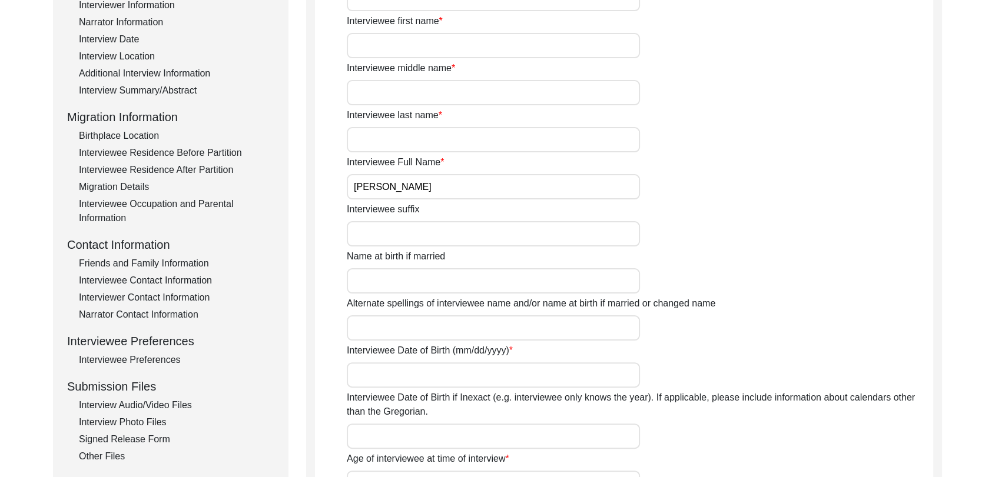
scroll to position [0, 0]
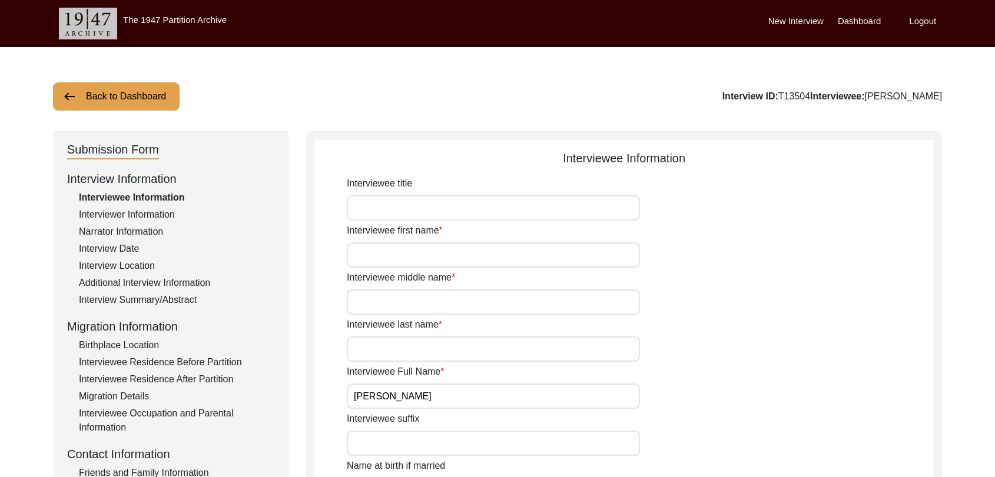
click at [861, 18] on label "Dashboard" at bounding box center [859, 22] width 43 height 14
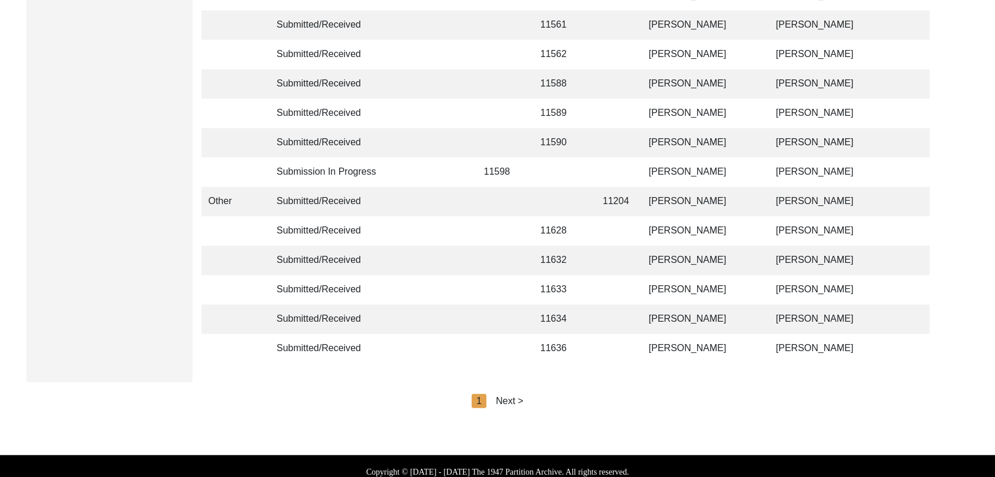
scroll to position [2804, 0]
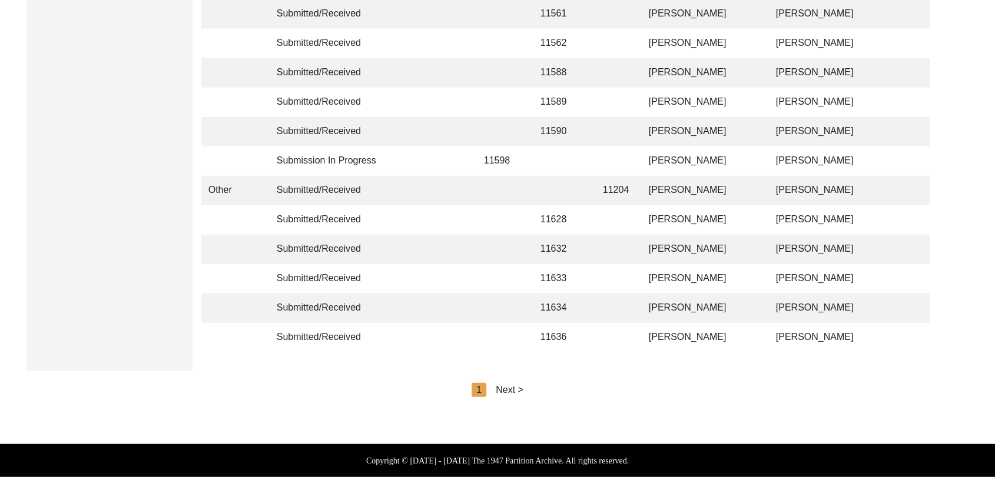
click at [509, 387] on div "Next >" at bounding box center [510, 390] width 28 height 14
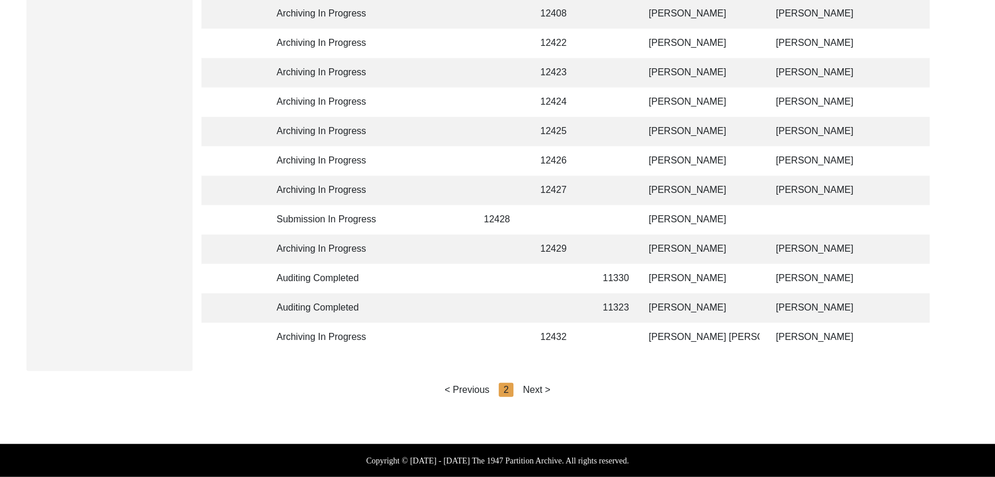
click at [529, 386] on div "Next >" at bounding box center [537, 390] width 28 height 14
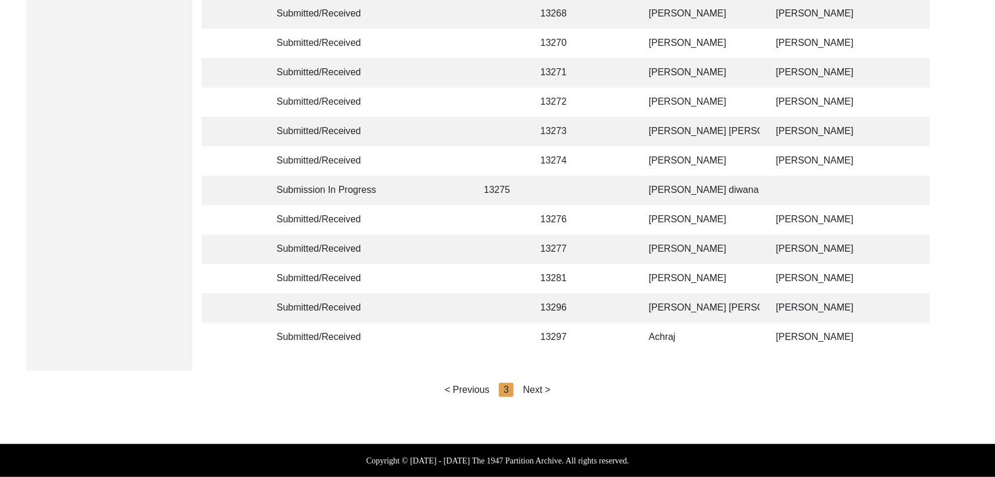
click at [533, 386] on div "Next >" at bounding box center [537, 390] width 28 height 14
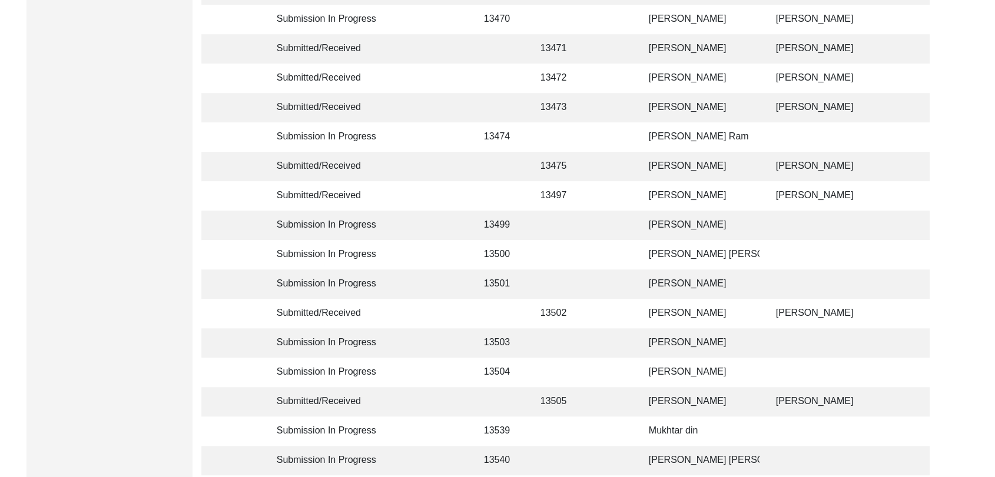
scroll to position [757, 0]
click at [672, 139] on td "[PERSON_NAME] Ram" at bounding box center [701, 138] width 118 height 29
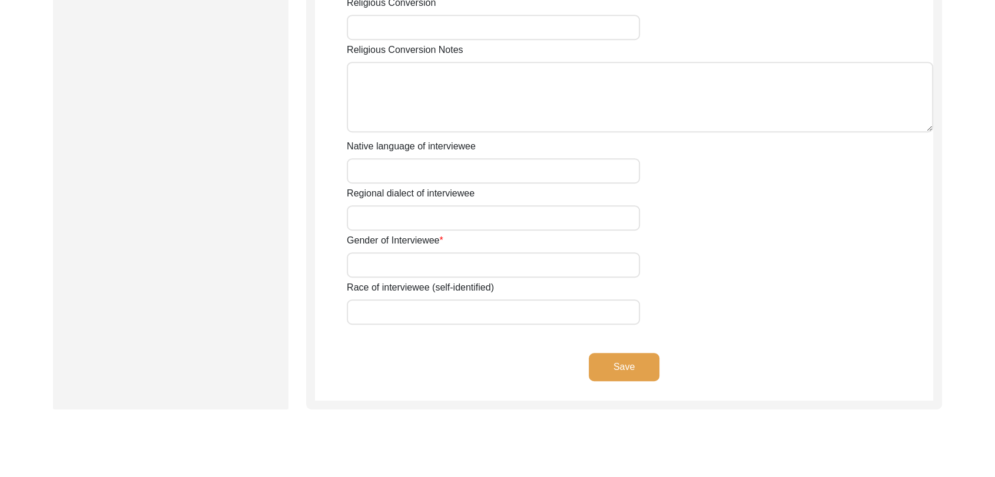
type input "[PERSON_NAME] Ram"
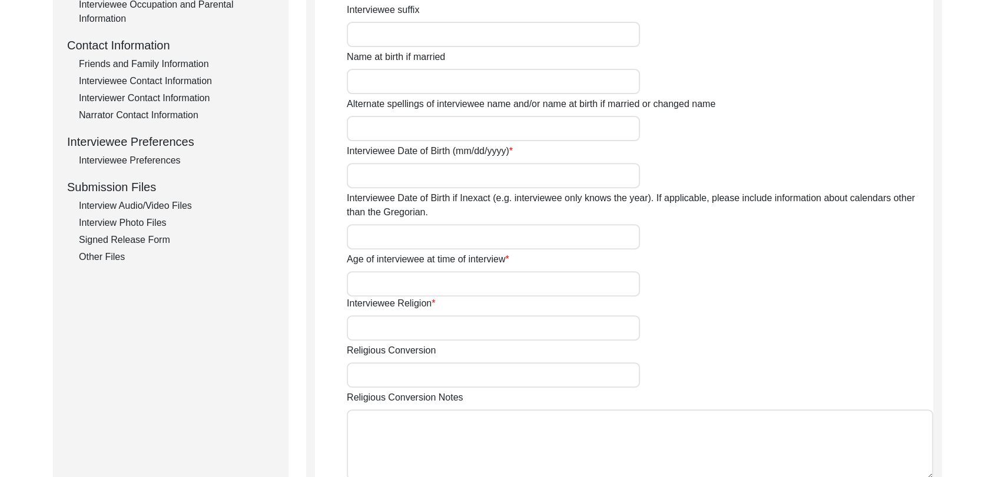
scroll to position [405, 0]
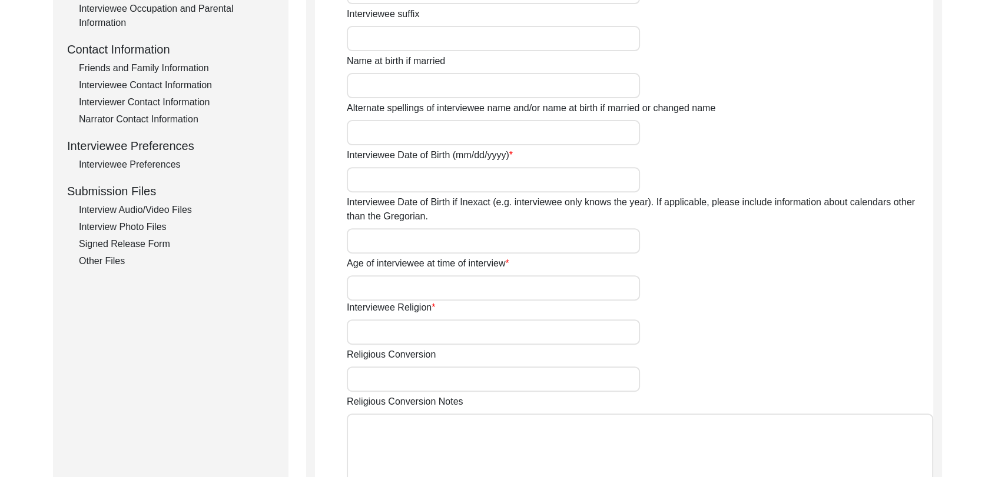
click at [143, 246] on div "Signed Release Form" at bounding box center [176, 244] width 195 height 14
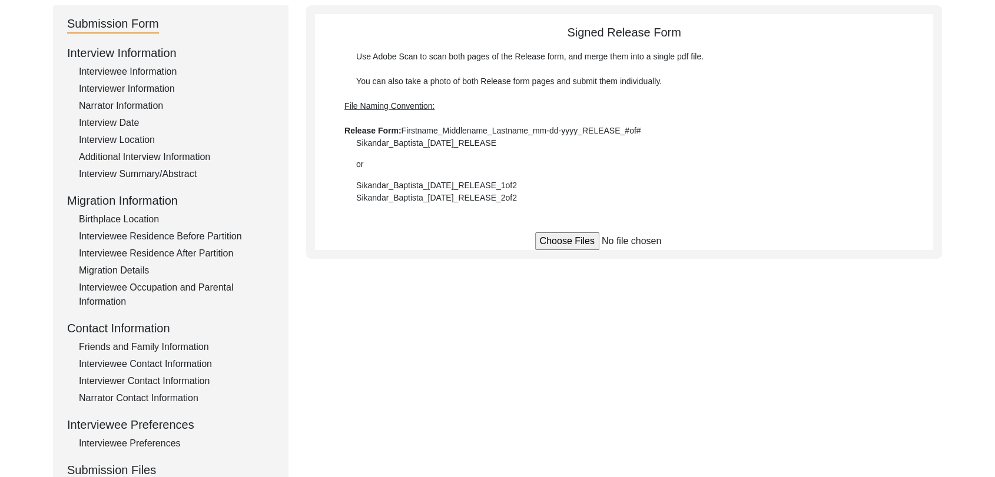
scroll to position [121, 0]
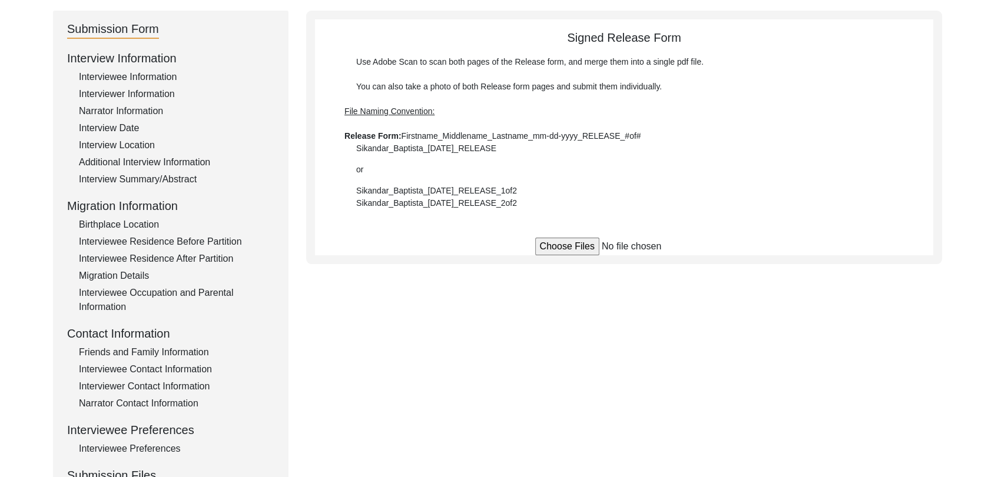
click at [584, 243] on input "file" at bounding box center [624, 247] width 178 height 18
type input "C:\fakepath\Baldev_Ram_[DATE]_RELEASE_1of1.pdf"
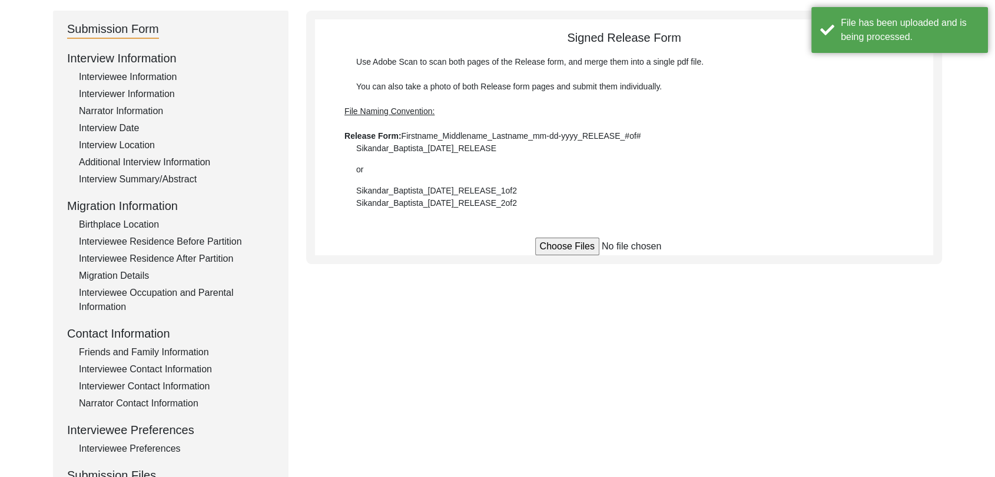
scroll to position [0, 0]
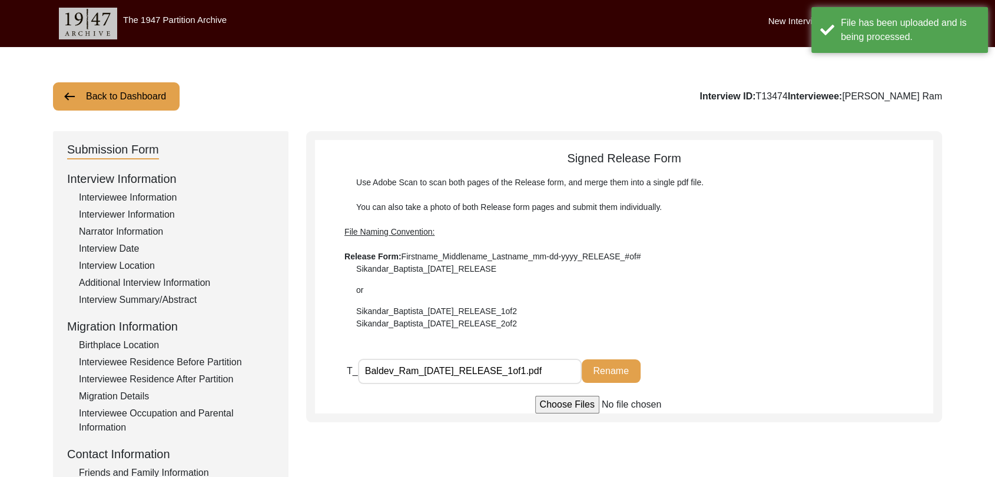
click at [137, 267] on div "Interview Location" at bounding box center [176, 266] width 195 height 14
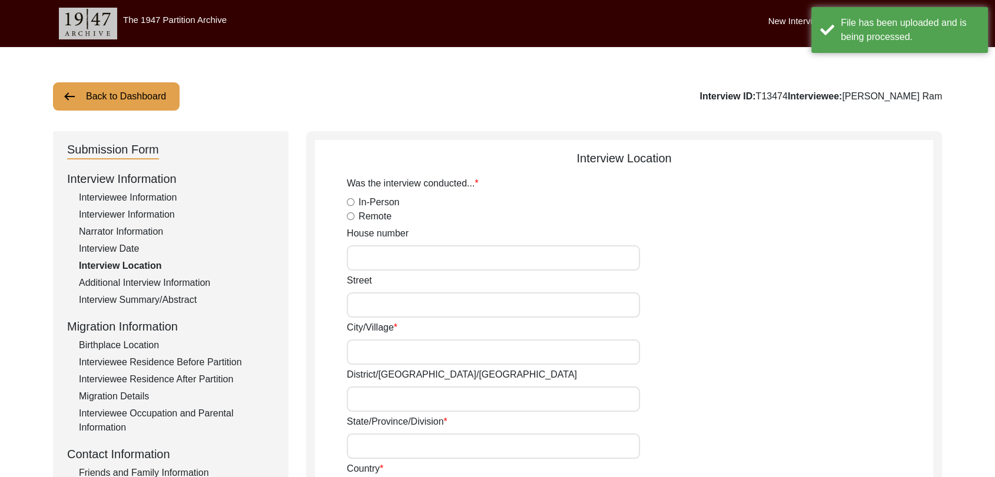
click at [125, 250] on div "Interview Date" at bounding box center [176, 249] width 195 height 14
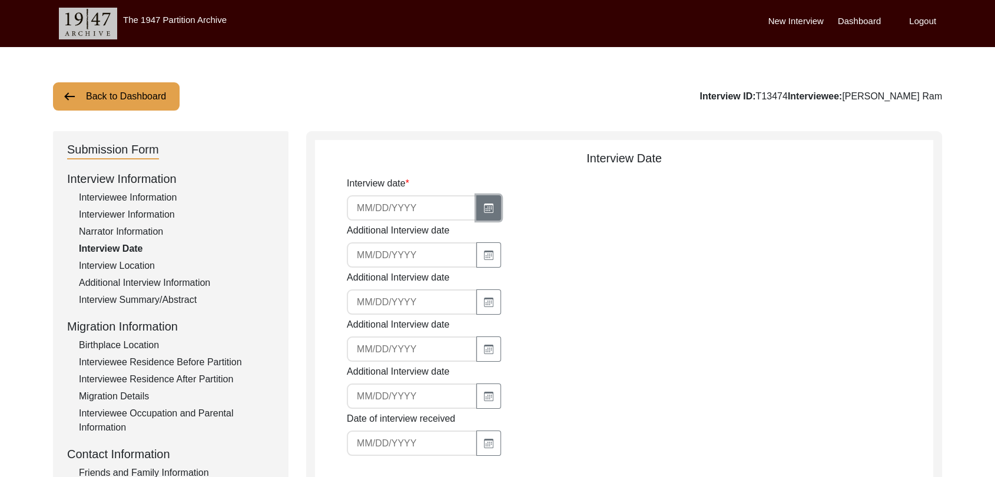
click at [484, 204] on icon "button" at bounding box center [488, 208] width 9 height 9
select select "10"
select select "2025"
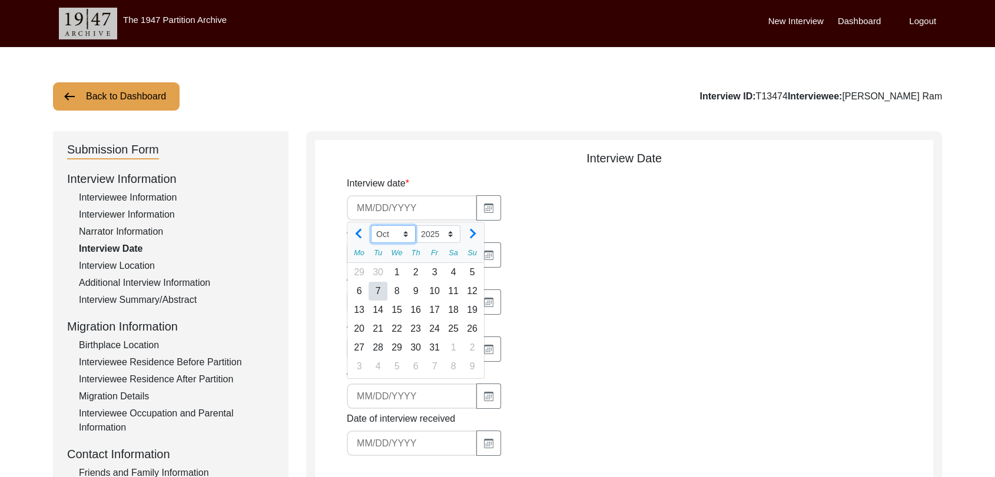
click at [405, 231] on select "Jan Feb Mar Apr May Jun [DATE] Aug Sep Oct Nov Dec" at bounding box center [393, 234] width 45 height 18
select select "8"
click at [371, 225] on select "Jan Feb Mar Apr May Jun [DATE] Aug Sep Oct Nov Dec" at bounding box center [393, 234] width 45 height 18
click at [453, 291] on div "9" at bounding box center [453, 291] width 19 height 19
type input "[DATE]"
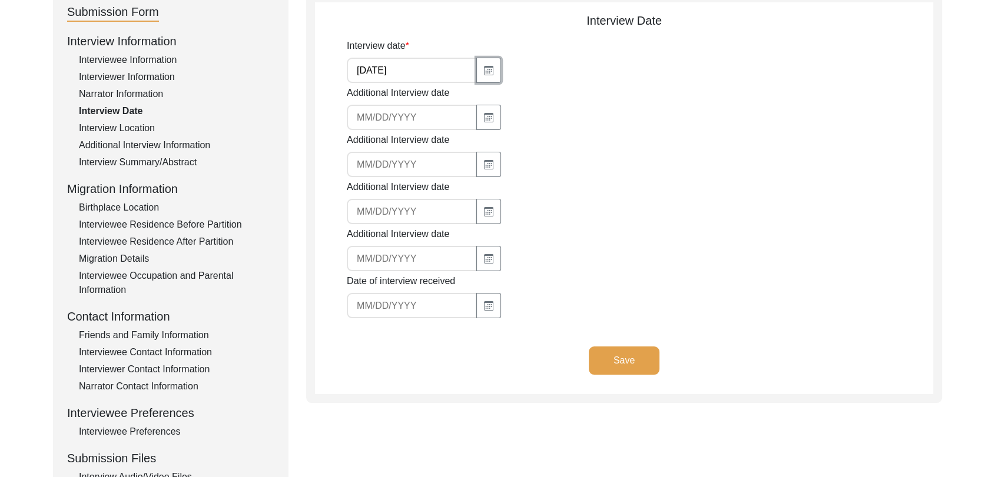
scroll to position [156, 0]
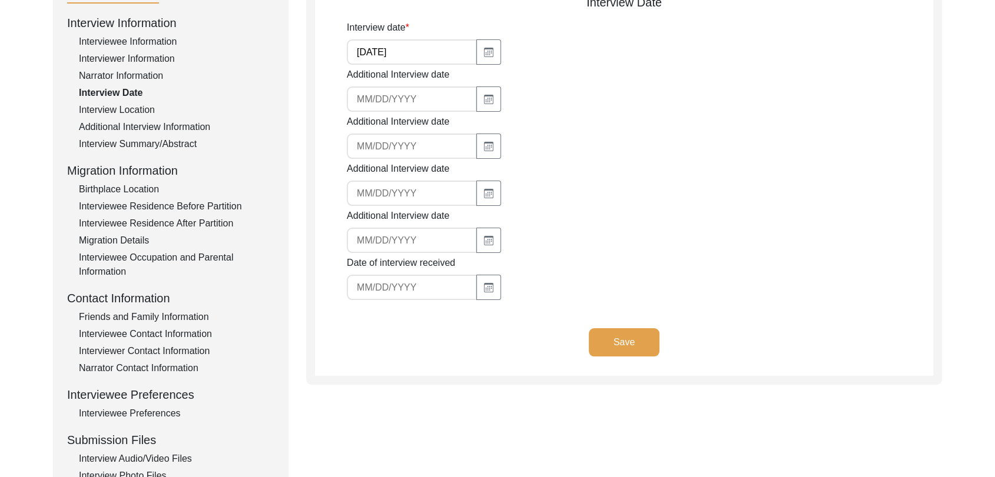
click at [651, 336] on button "Save" at bounding box center [624, 342] width 71 height 28
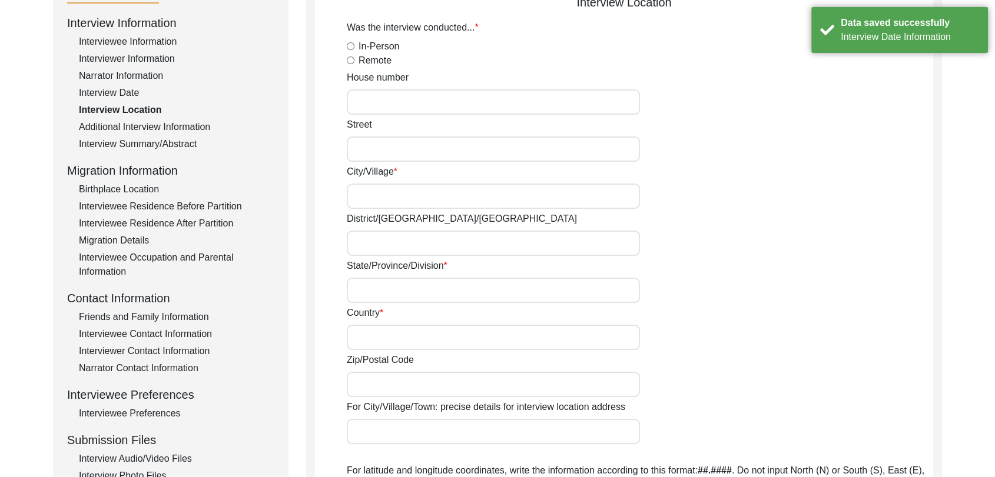
scroll to position [0, 0]
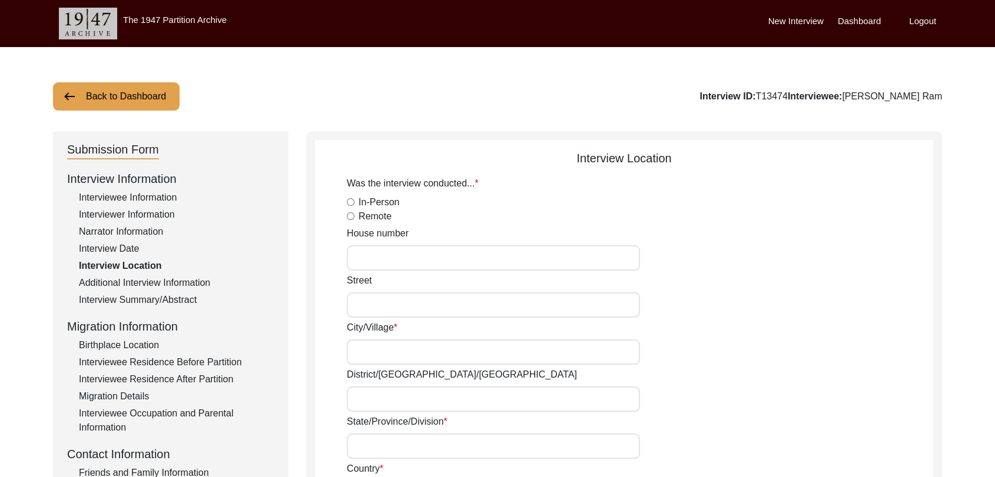
click at [861, 20] on label "Dashboard" at bounding box center [859, 22] width 43 height 14
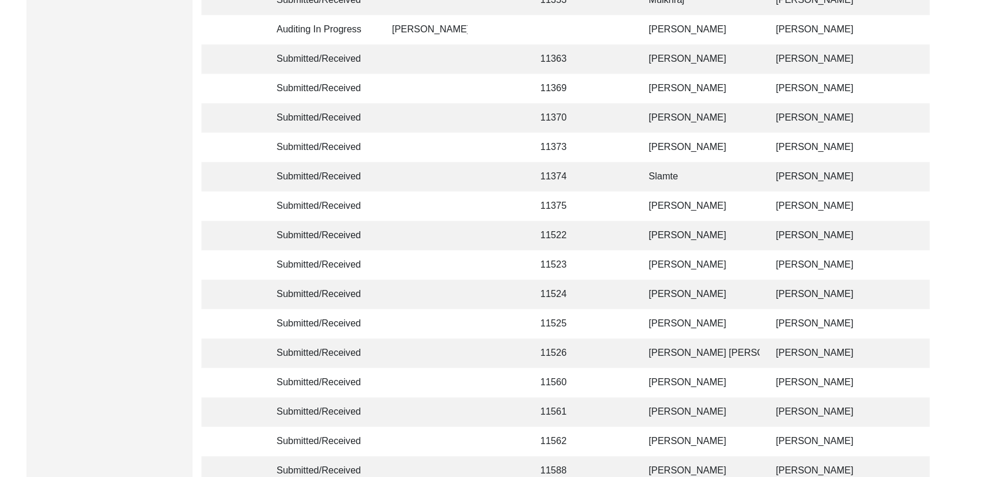
scroll to position [2804, 0]
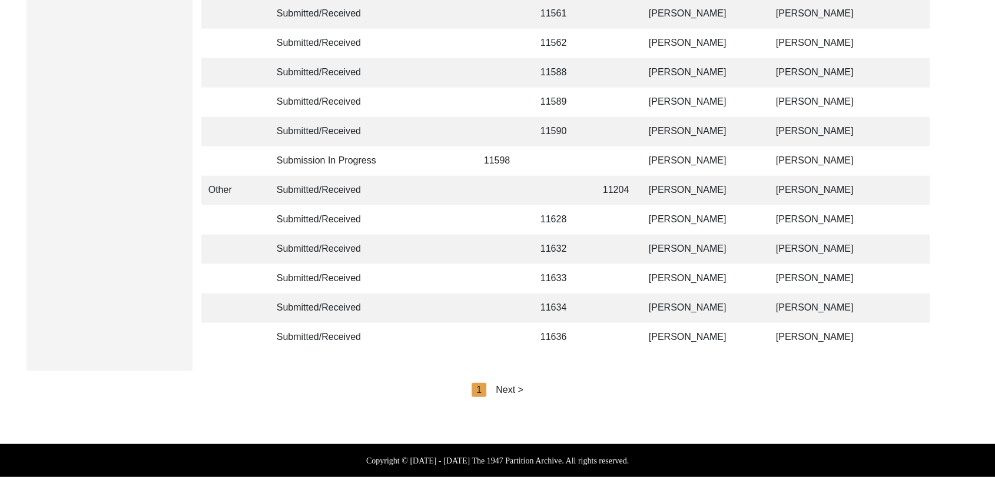
click at [517, 383] on div "Next >" at bounding box center [510, 390] width 28 height 14
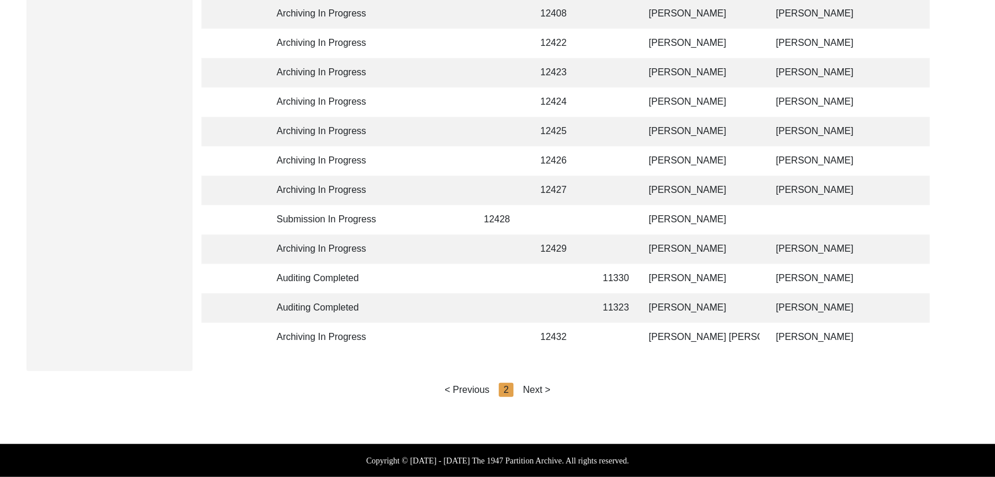
click at [537, 384] on div "Next >" at bounding box center [537, 390] width 28 height 14
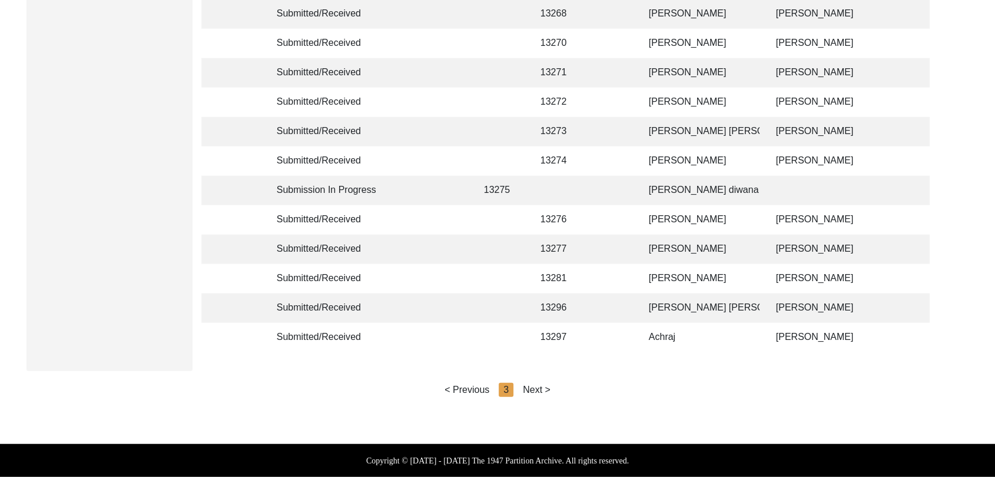
click at [535, 391] on div "Next >" at bounding box center [537, 390] width 28 height 14
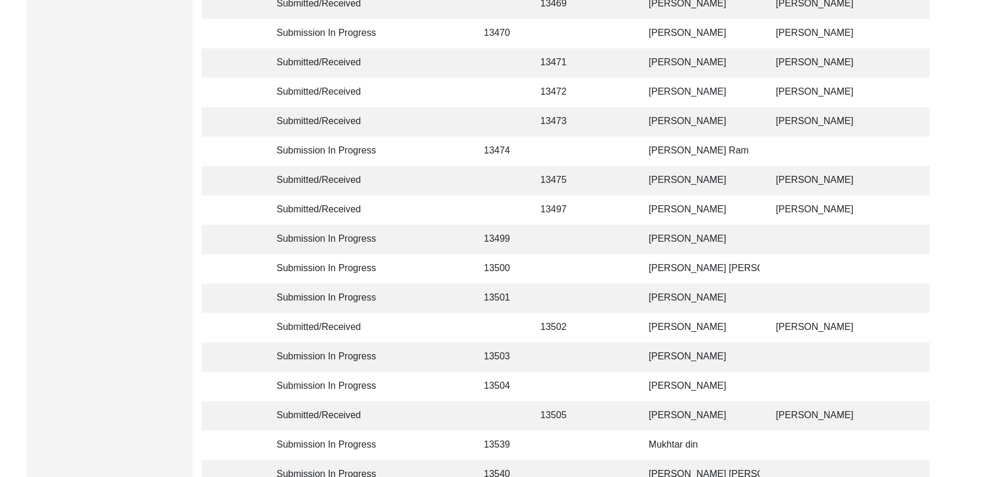
scroll to position [745, 0]
click at [678, 235] on td "[PERSON_NAME]" at bounding box center [701, 238] width 118 height 29
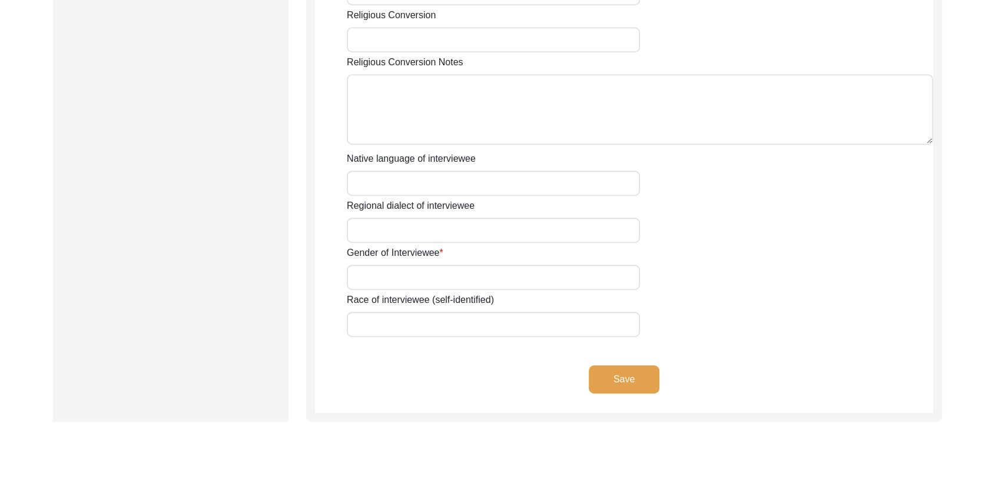
type input "[PERSON_NAME]"
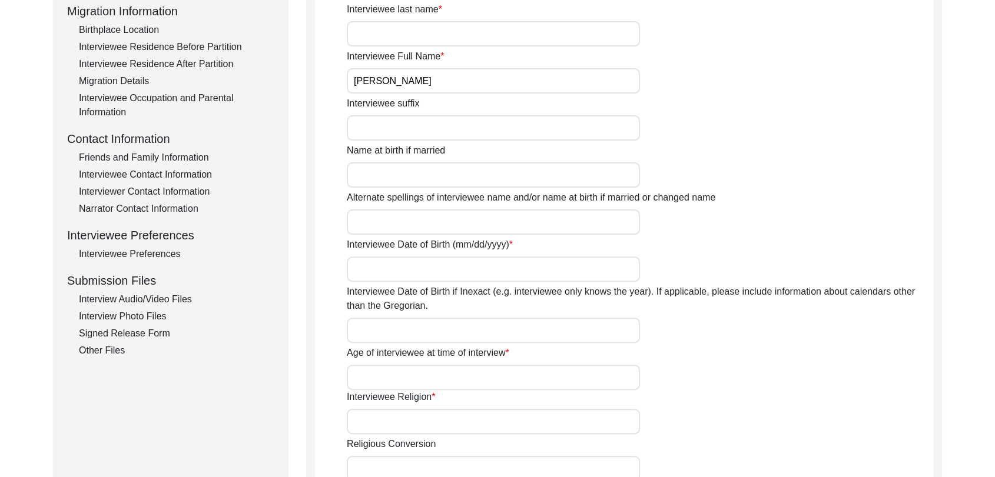
scroll to position [251, 0]
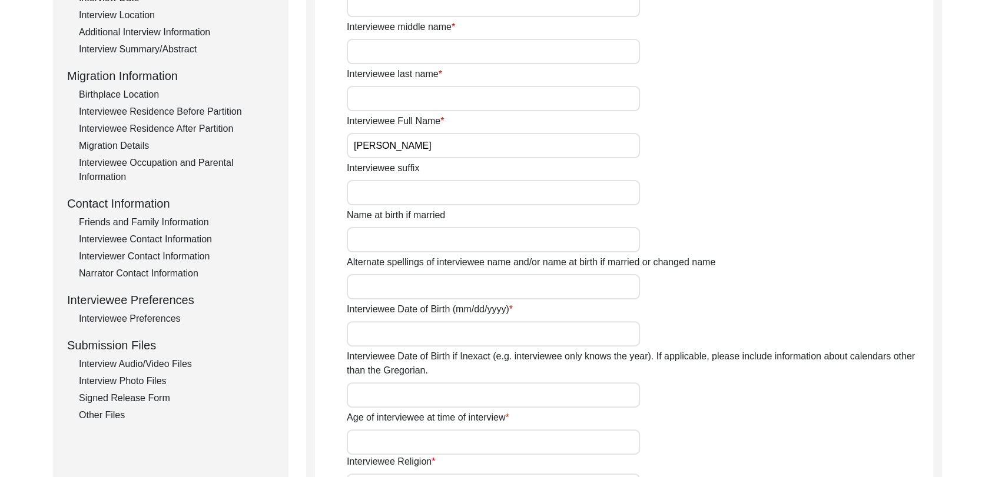
click at [160, 363] on div "Interview Audio/Video Files" at bounding box center [176, 364] width 195 height 14
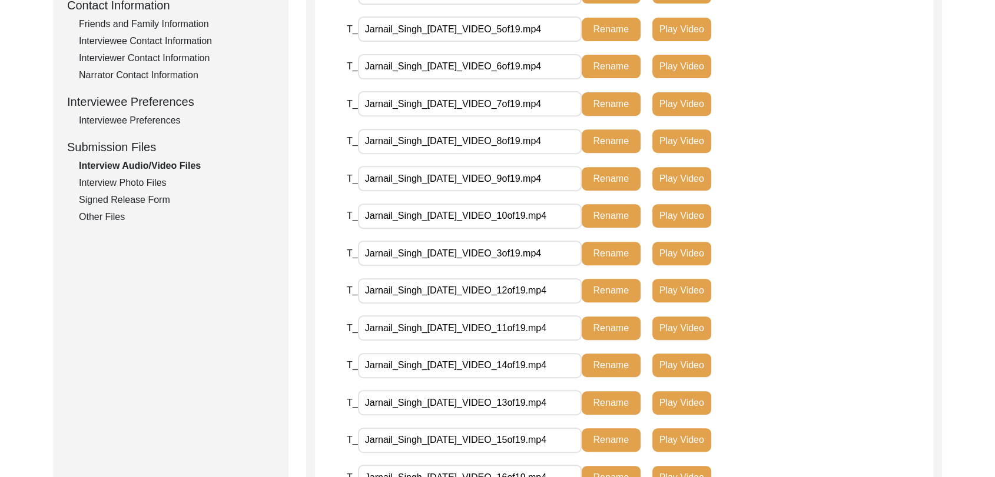
scroll to position [402, 0]
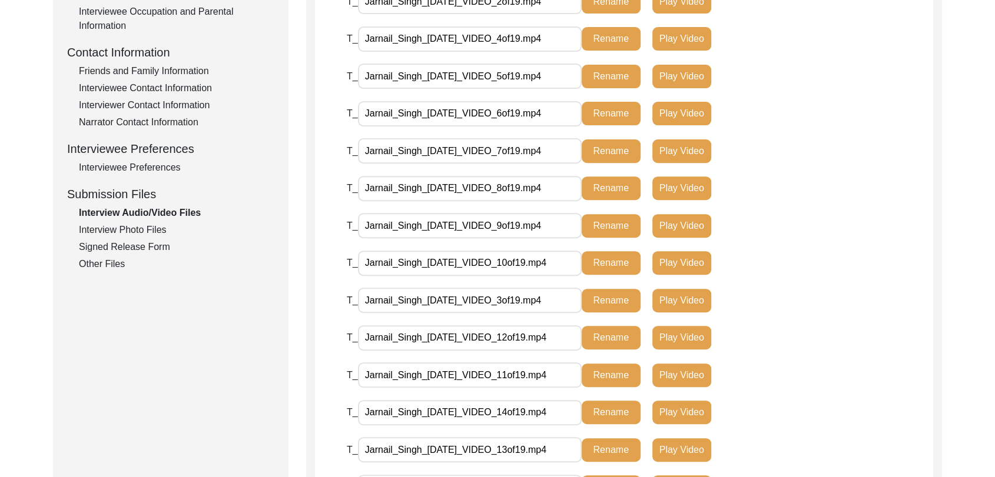
click at [147, 228] on div "Interview Photo Files" at bounding box center [176, 230] width 195 height 14
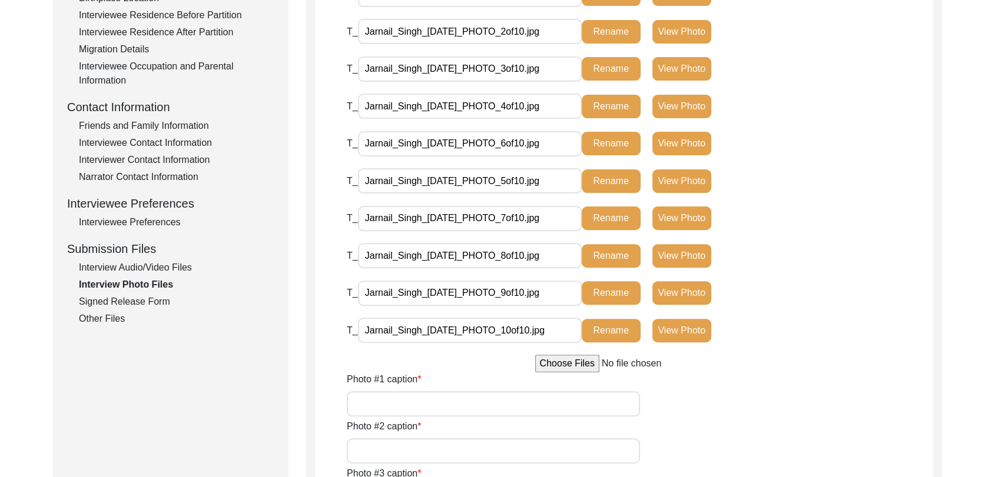
scroll to position [345, 0]
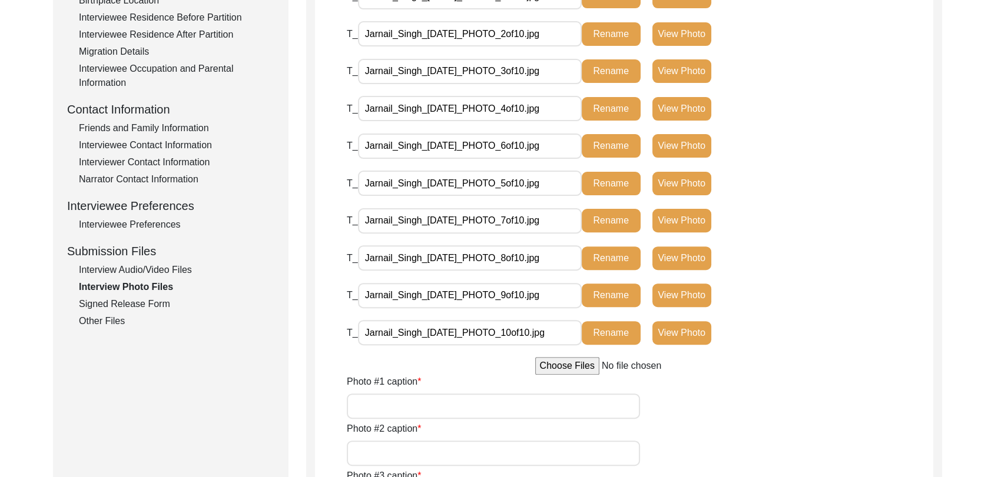
click at [118, 301] on div "Signed Release Form" at bounding box center [176, 304] width 195 height 14
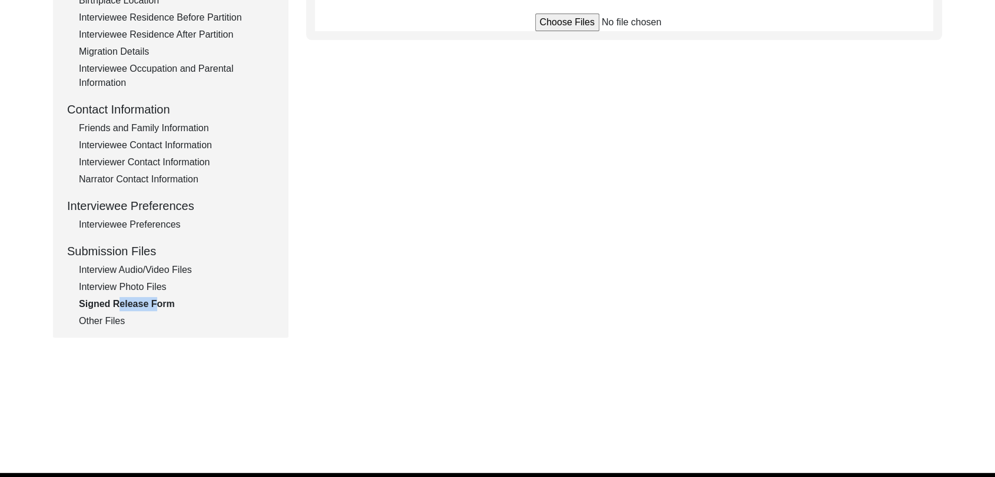
click at [118, 301] on div "Signed Release Form" at bounding box center [176, 304] width 195 height 14
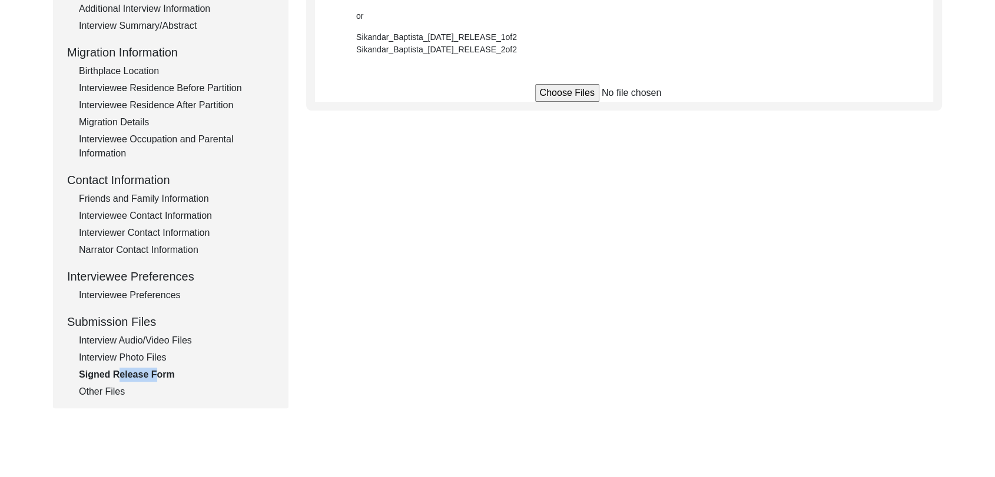
scroll to position [270, 0]
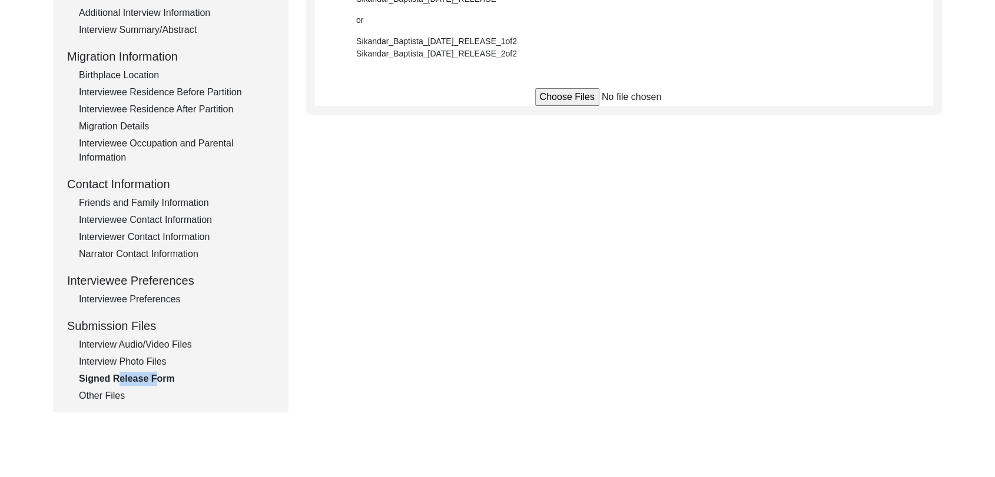
click at [564, 97] on input "file" at bounding box center [624, 97] width 178 height 18
type input "C:\fakepath\Jarnail_Singh_[DATE]_RELEASE_1of1.pdf"
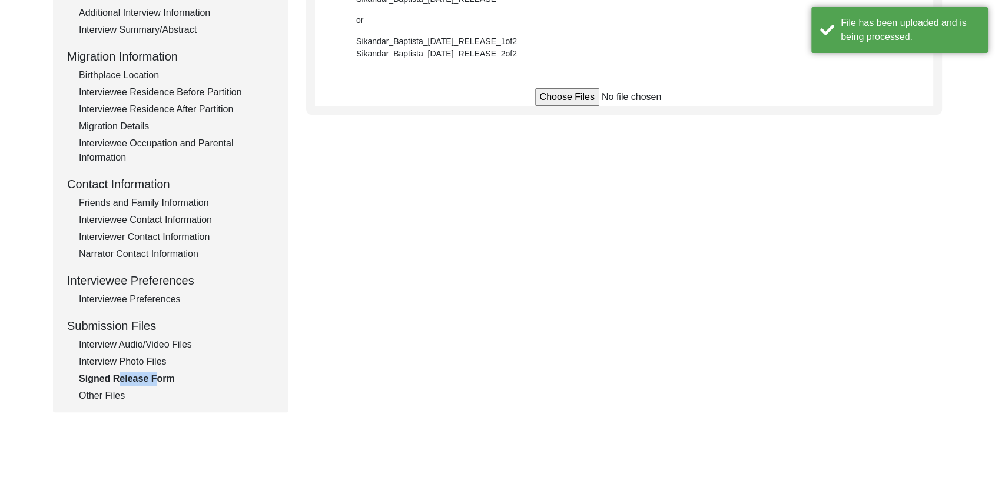
scroll to position [0, 0]
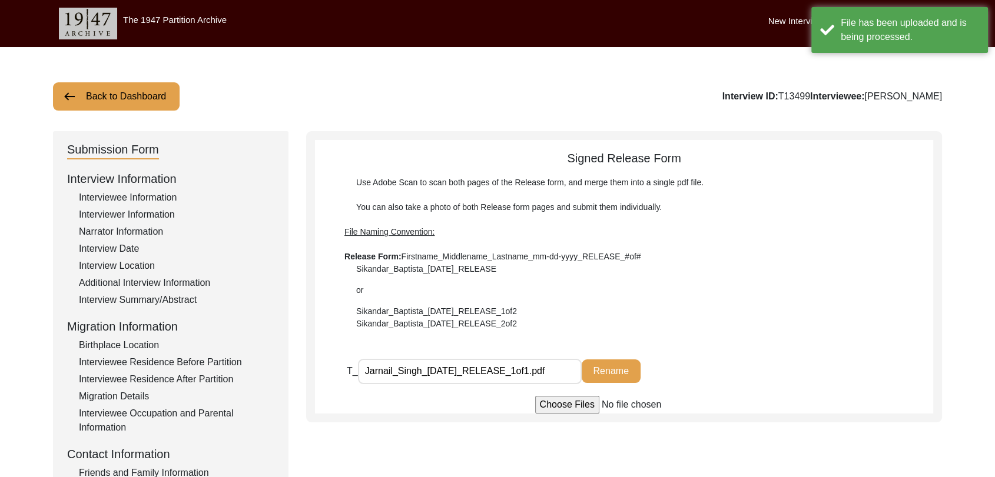
click at [718, 91] on div "Back to Dashboard Interview ID: T13499 Interviewee: [PERSON_NAME]" at bounding box center [497, 96] width 889 height 28
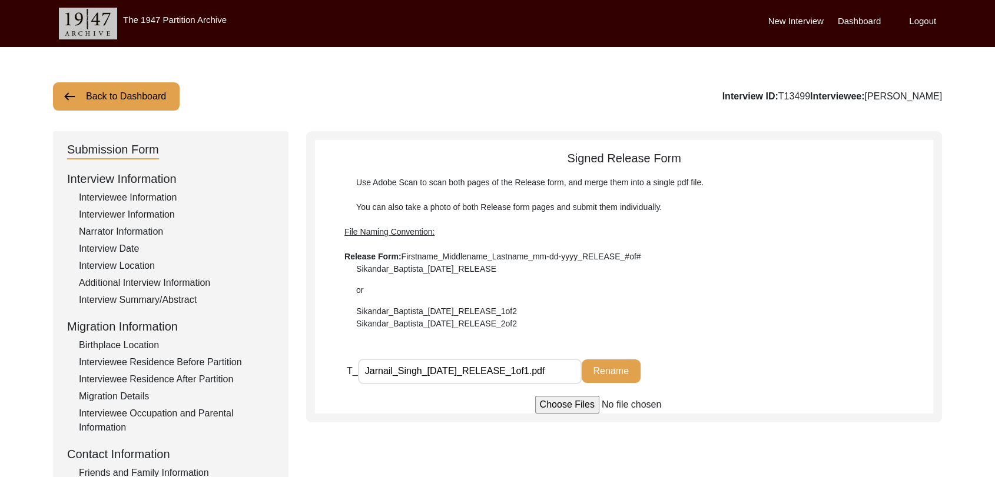
click at [858, 19] on label "Dashboard" at bounding box center [859, 22] width 43 height 14
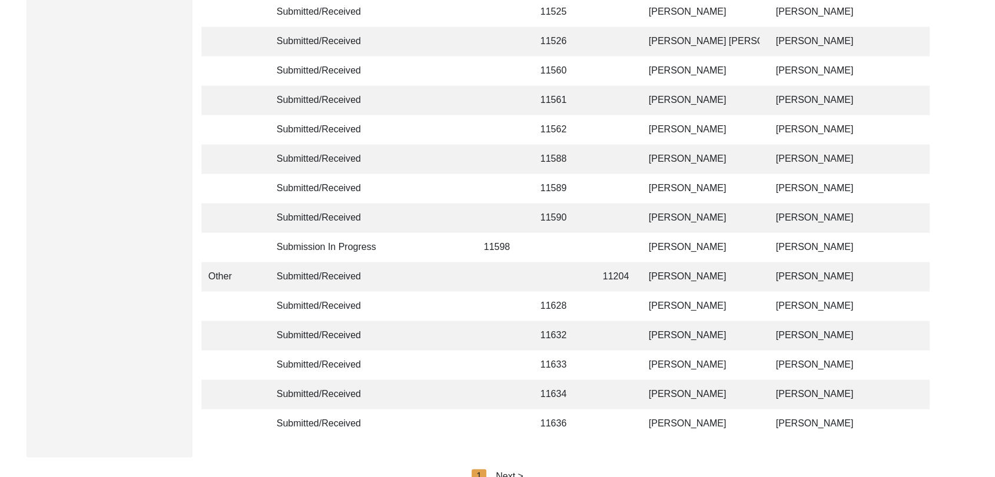
scroll to position [2804, 0]
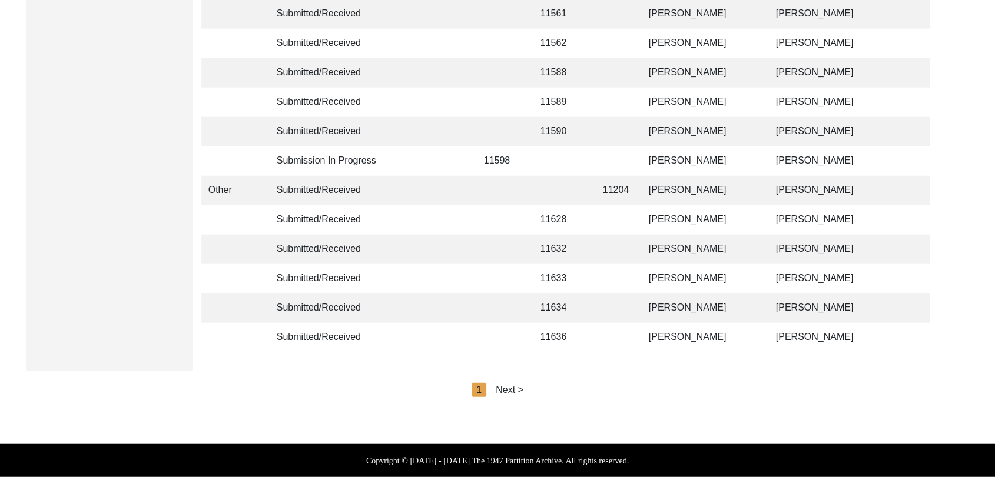
click at [506, 384] on div "Next >" at bounding box center [510, 390] width 28 height 14
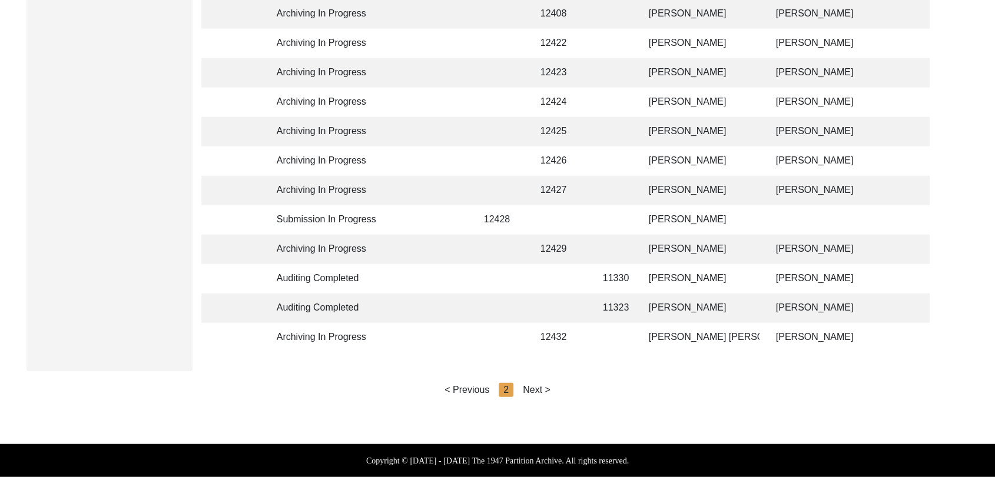
click at [533, 391] on div "Next >" at bounding box center [537, 390] width 28 height 14
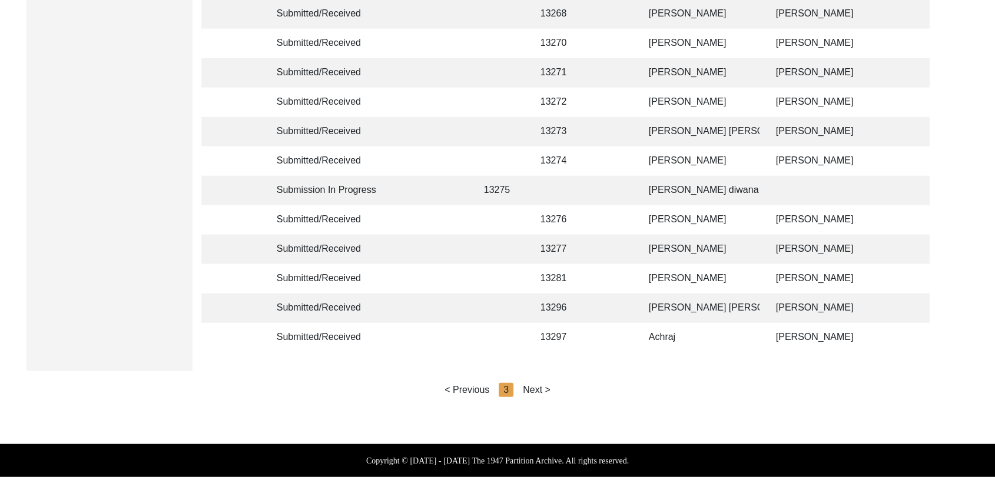
click at [534, 391] on div "Next >" at bounding box center [537, 390] width 28 height 14
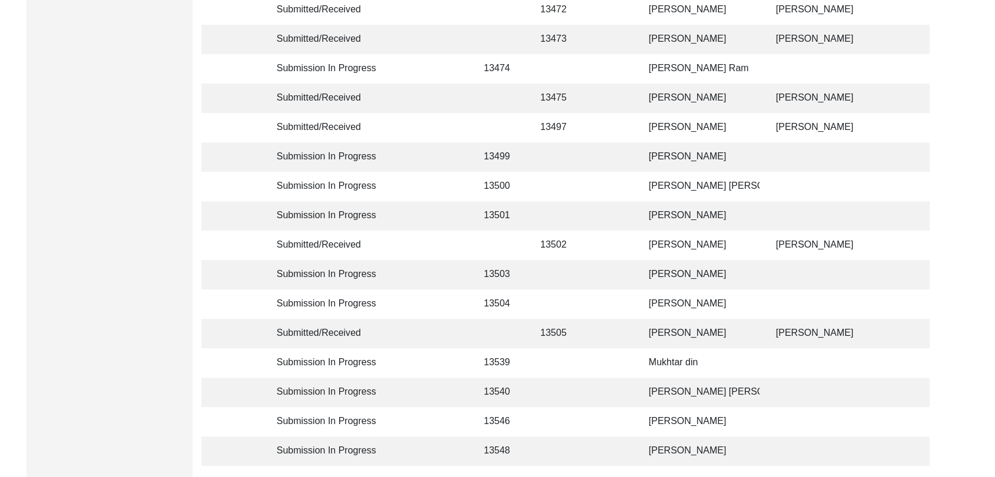
scroll to position [826, 0]
click at [688, 185] on td "[PERSON_NAME] [PERSON_NAME]" at bounding box center [701, 186] width 118 height 29
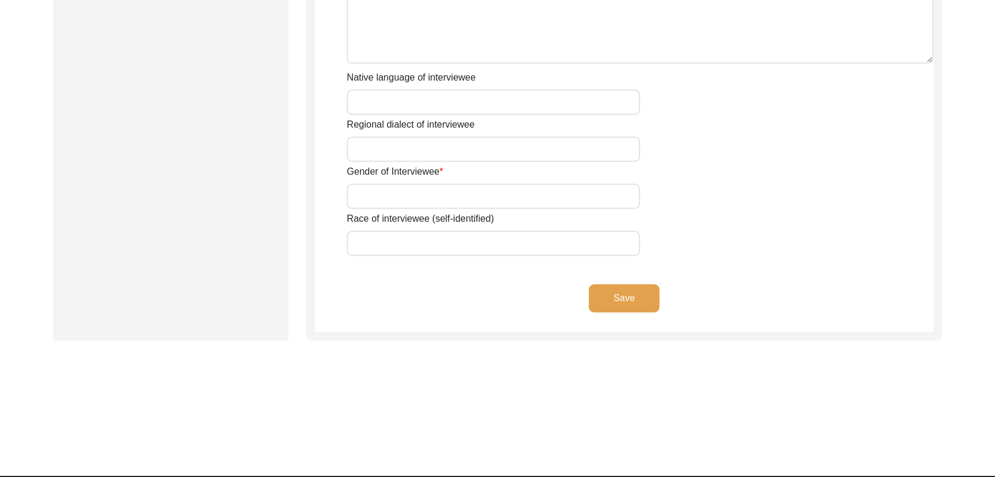
type input "[PERSON_NAME] [PERSON_NAME]"
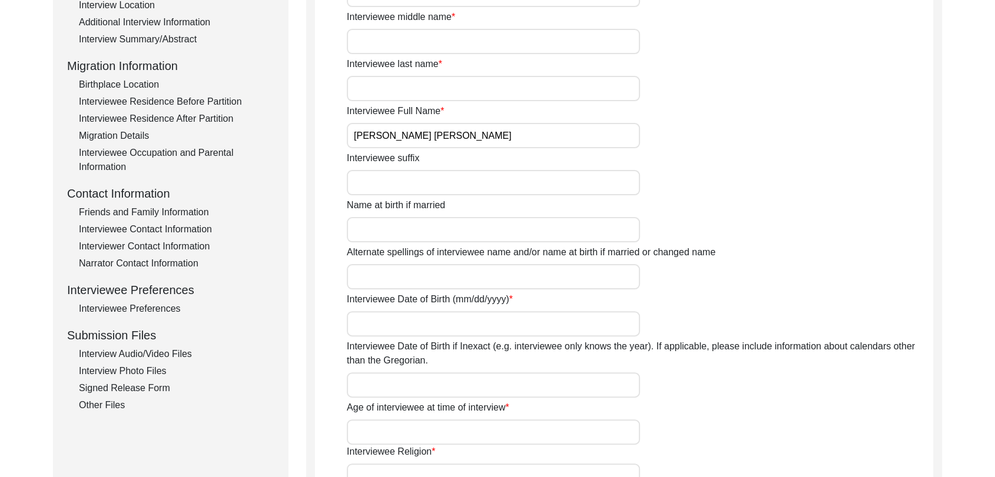
scroll to position [221, 0]
